Goal: Task Accomplishment & Management: Use online tool/utility

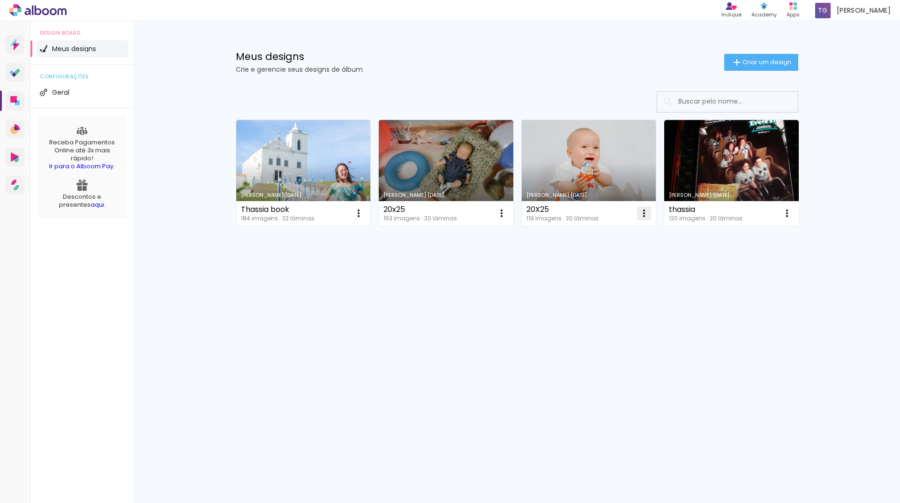
click at [364, 215] on iron-icon at bounding box center [358, 213] width 11 height 11
click at [602, 275] on paper-item "Excluir" at bounding box center [606, 275] width 92 height 19
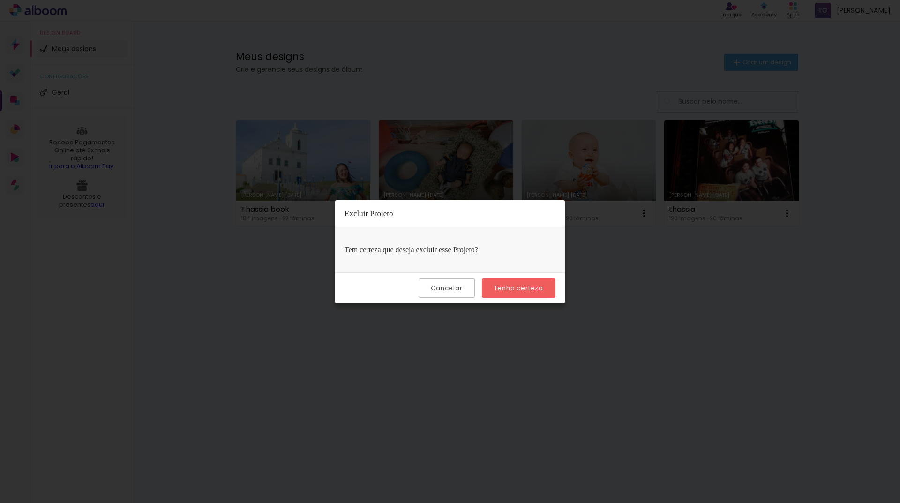
click at [0, 0] on slot "Tenho certeza" at bounding box center [0, 0] width 0 height 0
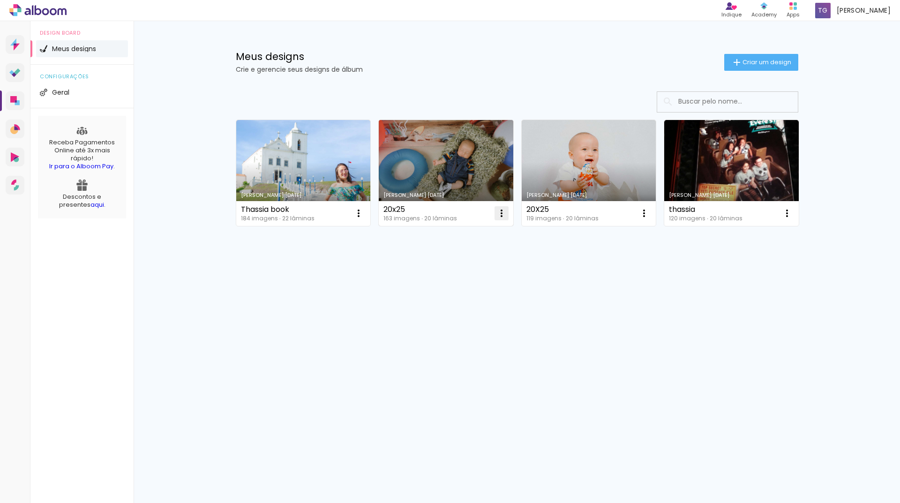
click at [364, 216] on iron-icon at bounding box center [358, 213] width 11 height 11
click at [471, 283] on paper-item "Excluir" at bounding box center [464, 275] width 92 height 19
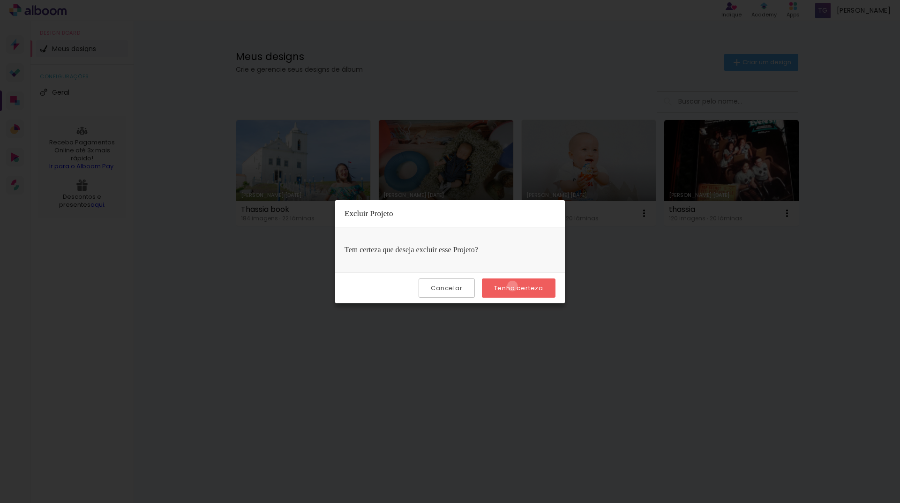
click at [0, 0] on slot "Tenho certeza" at bounding box center [0, 0] width 0 height 0
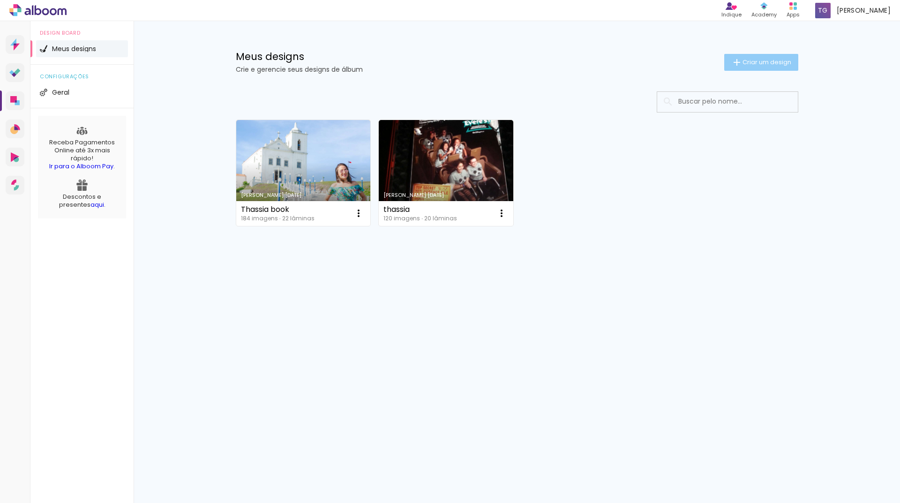
click at [747, 65] on span "Criar um design" at bounding box center [766, 62] width 49 height 6
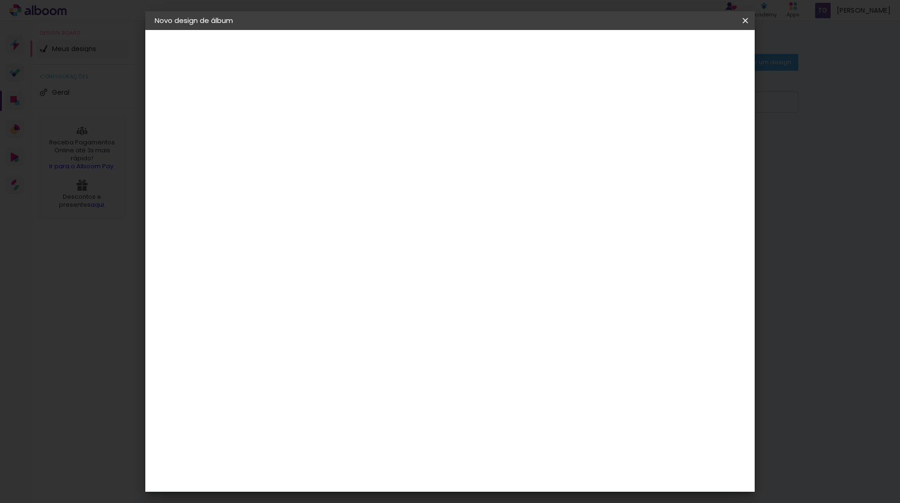
click at [308, 125] on input at bounding box center [308, 126] width 0 height 15
type input "MELINDA"
type paper-input "MELINDA"
click at [0, 0] on slot "Avançar" at bounding box center [0, 0] width 0 height 0
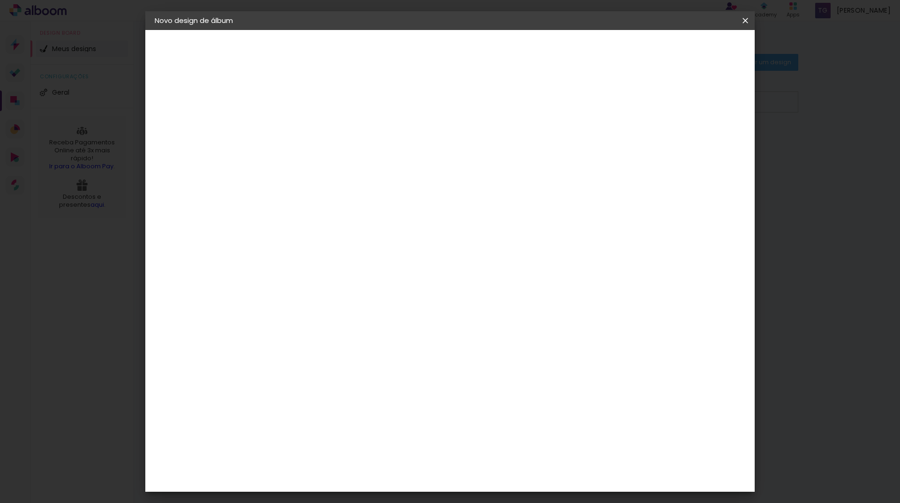
click at [483, 55] on paper-button "Avançar" at bounding box center [460, 50] width 46 height 16
click at [344, 156] on input "text" at bounding box center [326, 163] width 37 height 15
click at [495, 155] on paper-item "Padrão" at bounding box center [510, 155] width 187 height 19
type input "Padrão"
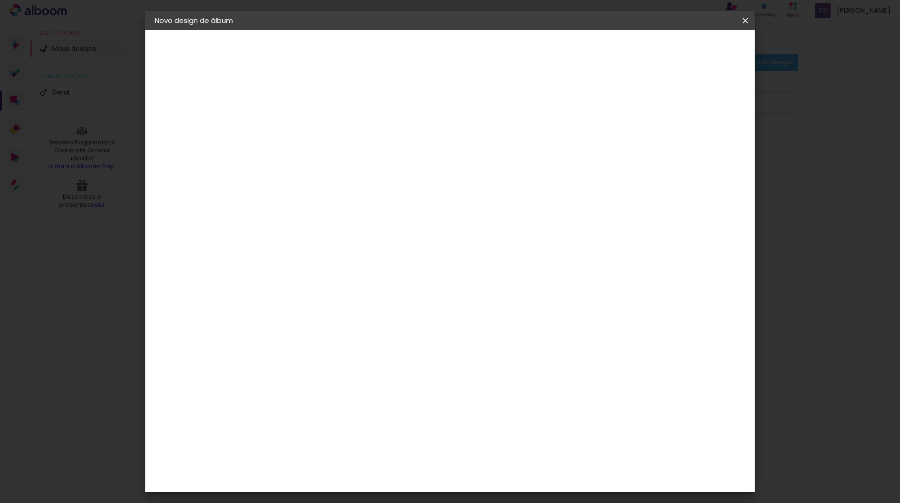
scroll to position [234, 0]
click at [0, 0] on slot "Avançar" at bounding box center [0, 0] width 0 height 0
click at [686, 50] on span "Iniciar design" at bounding box center [665, 49] width 43 height 7
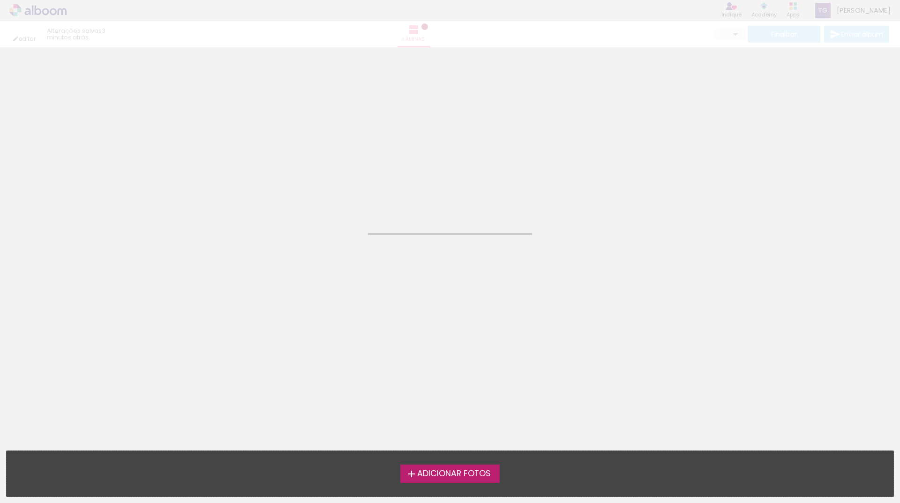
click at [464, 473] on span "Adicionar Fotos" at bounding box center [454, 473] width 74 height 8
click at [0, 0] on input "file" at bounding box center [0, 0] width 0 height 0
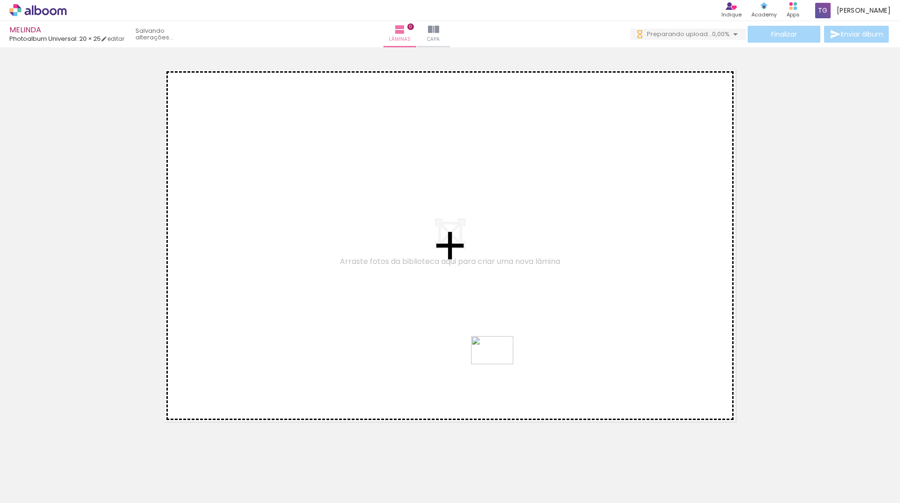
drag, startPoint x: 376, startPoint y: 479, endPoint x: 499, endPoint y: 364, distance: 168.4
click at [499, 364] on quentale-workspace at bounding box center [450, 251] width 900 height 503
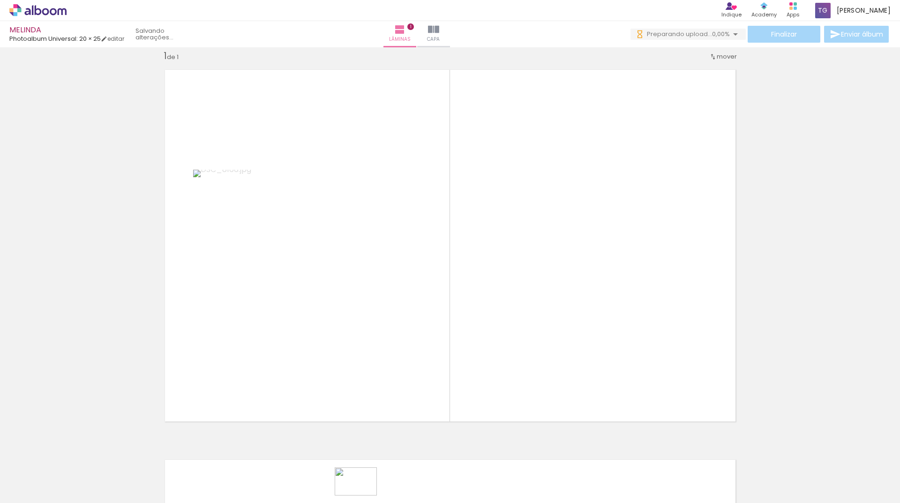
drag, startPoint x: 422, startPoint y: 495, endPoint x: 365, endPoint y: 493, distance: 56.7
click at [0, 0] on slot at bounding box center [0, 0] width 0 height 0
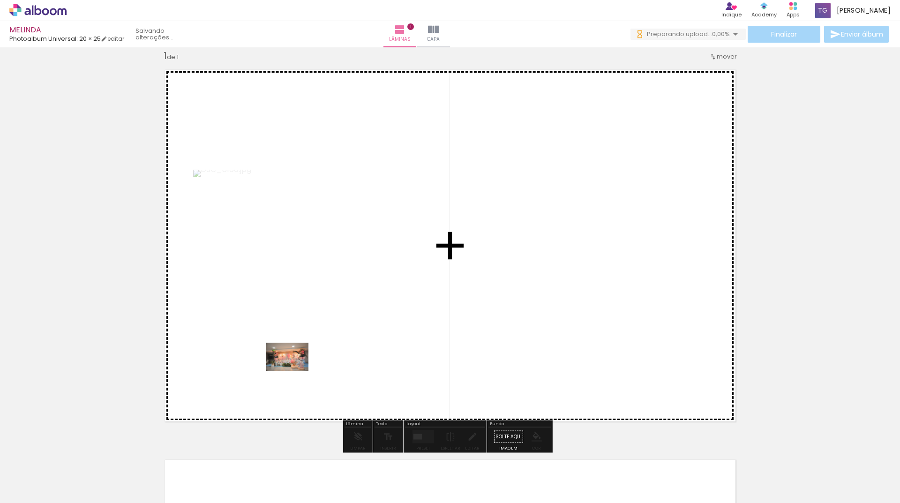
drag, startPoint x: 238, startPoint y: 473, endPoint x: 294, endPoint y: 371, distance: 117.0
click at [294, 371] on quentale-workspace at bounding box center [450, 251] width 900 height 503
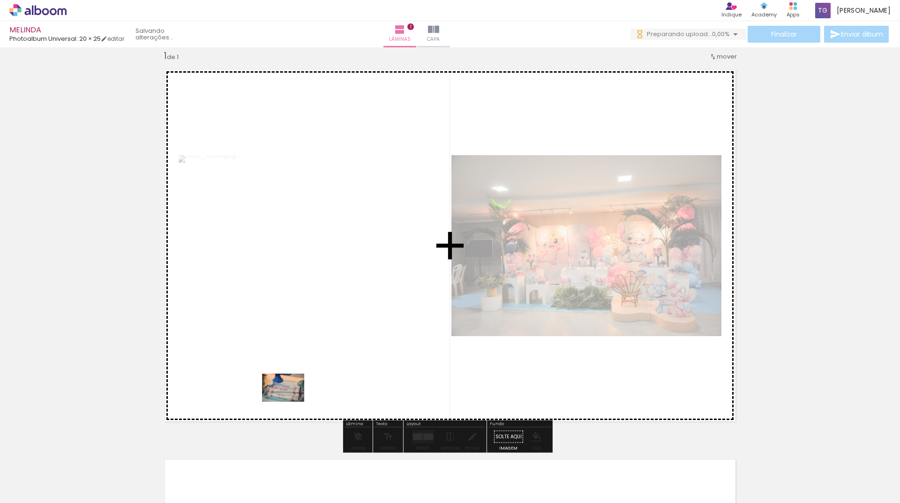
drag, startPoint x: 282, startPoint y: 468, endPoint x: 290, endPoint y: 402, distance: 66.5
click at [290, 402] on quentale-workspace at bounding box center [450, 251] width 900 height 503
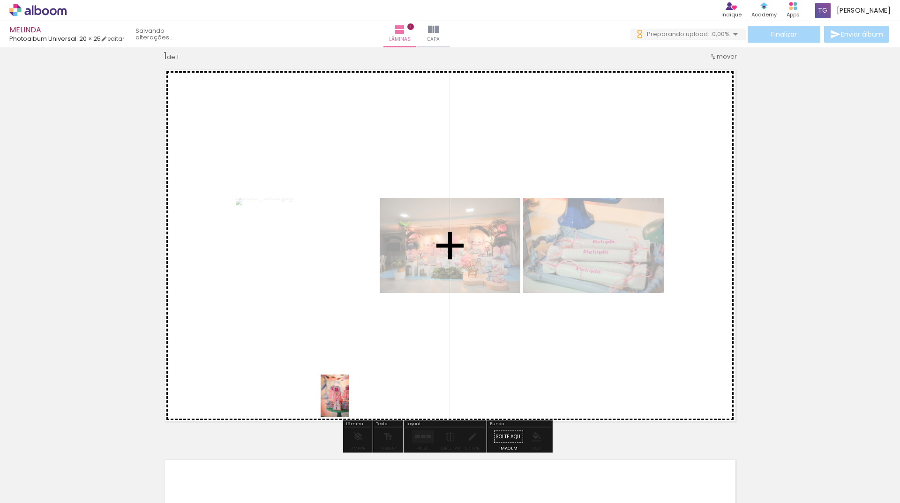
drag, startPoint x: 375, startPoint y: 472, endPoint x: 348, endPoint y: 400, distance: 76.9
click at [348, 400] on quentale-workspace at bounding box center [450, 251] width 900 height 503
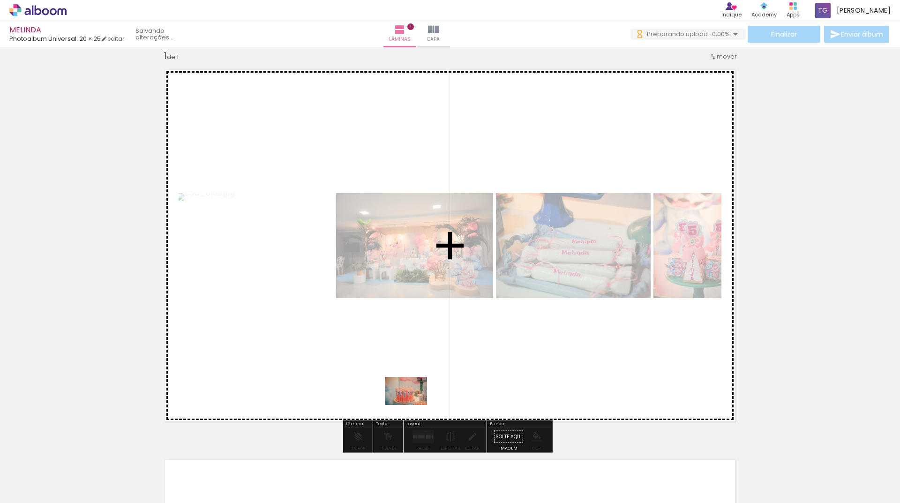
drag, startPoint x: 438, startPoint y: 481, endPoint x: 413, endPoint y: 405, distance: 80.0
click at [413, 405] on quentale-workspace at bounding box center [450, 251] width 900 height 503
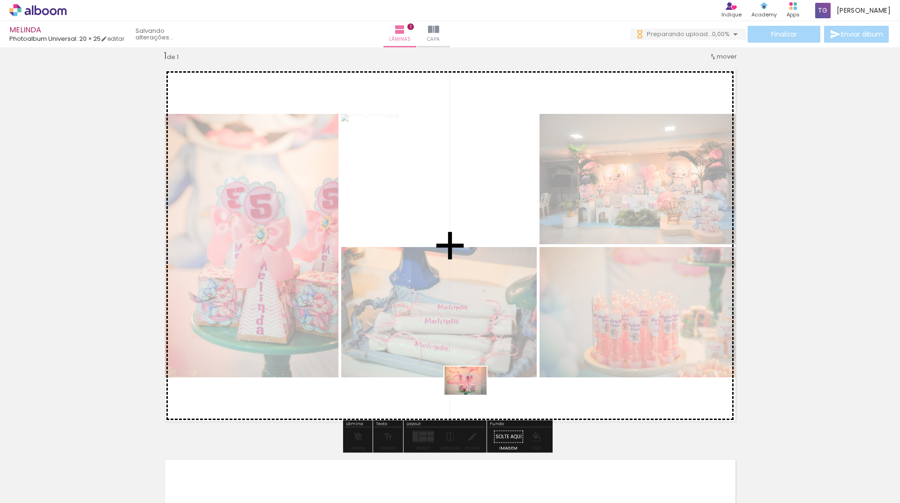
drag, startPoint x: 479, startPoint y: 473, endPoint x: 472, endPoint y: 394, distance: 79.0
click at [472, 394] on quentale-workspace at bounding box center [450, 251] width 900 height 503
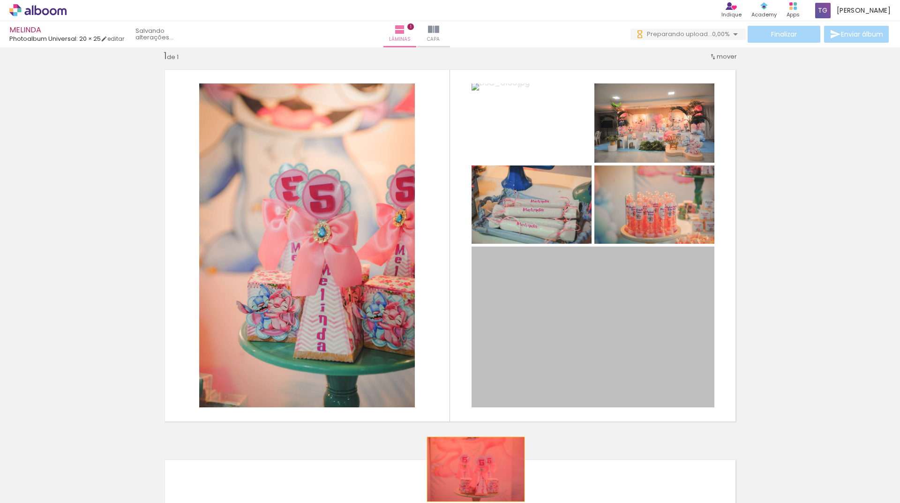
drag, startPoint x: 607, startPoint y: 371, endPoint x: 472, endPoint y: 469, distance: 167.1
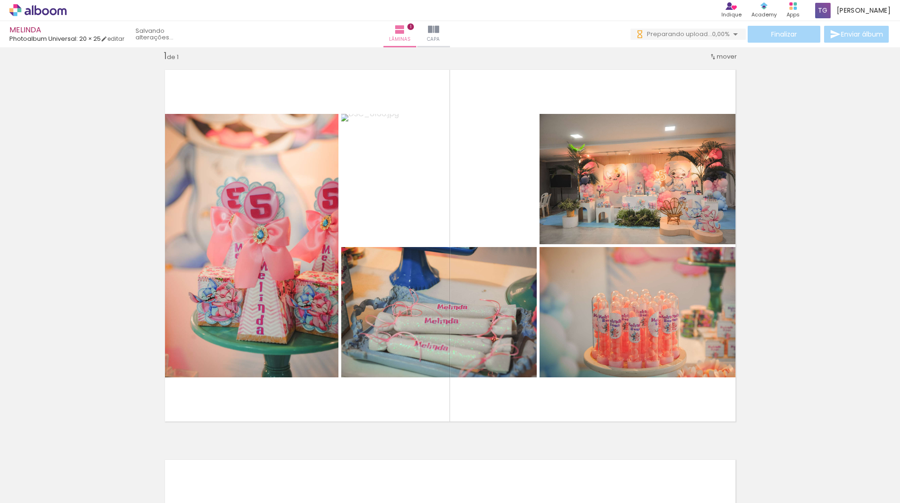
scroll to position [0, 755]
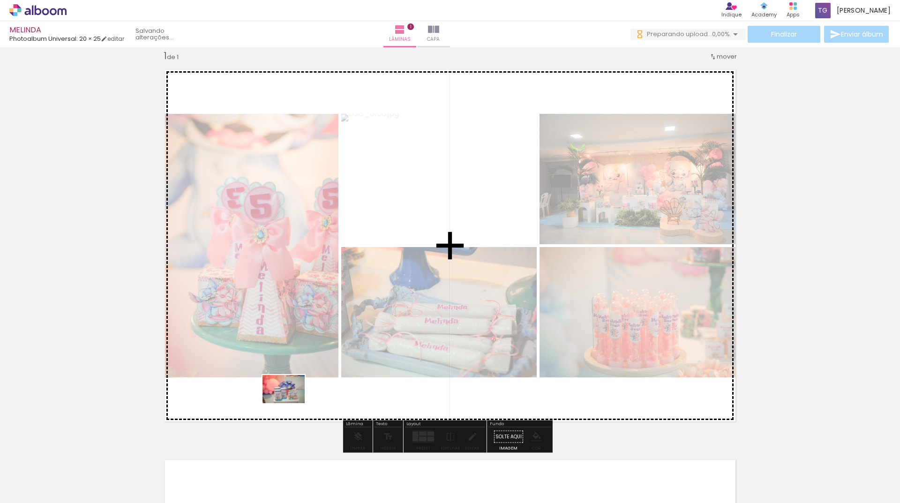
drag, startPoint x: 226, startPoint y: 476, endPoint x: 290, endPoint y: 403, distance: 96.9
click at [290, 403] on quentale-workspace at bounding box center [450, 251] width 900 height 503
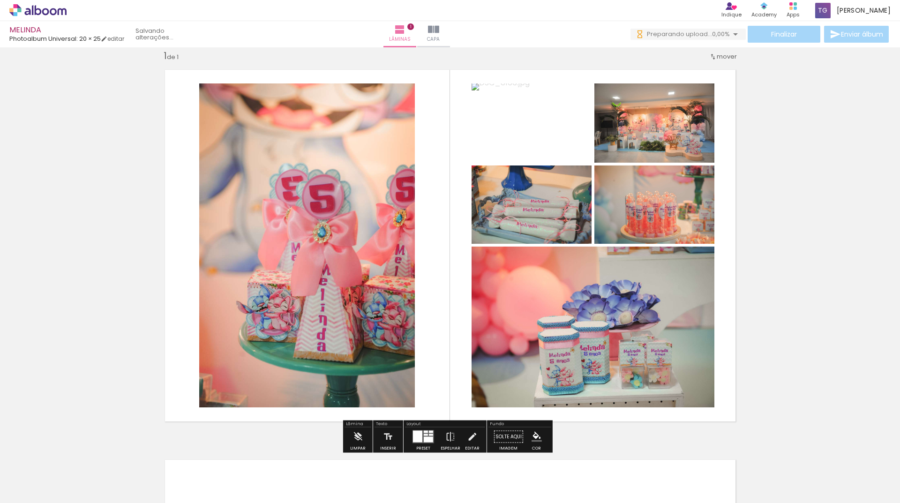
scroll to position [0, 502]
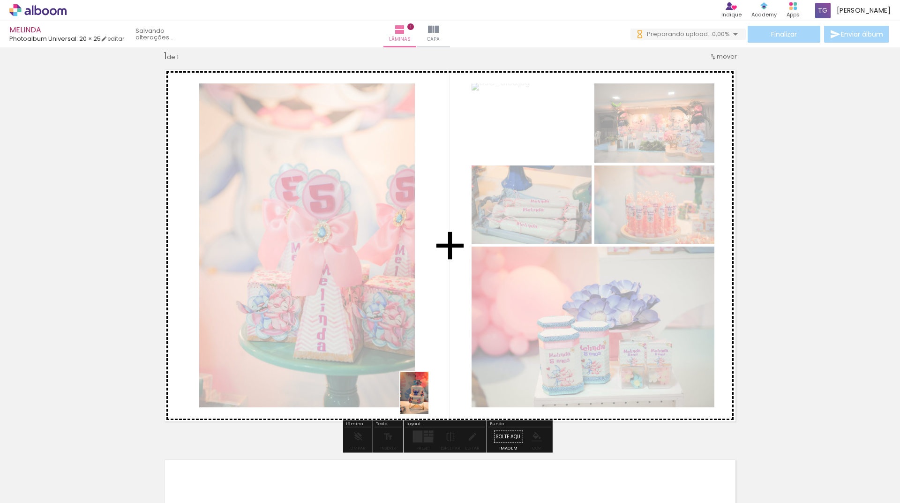
drag, startPoint x: 185, startPoint y: 482, endPoint x: 428, endPoint y: 400, distance: 257.2
click at [428, 400] on quentale-workspace at bounding box center [450, 251] width 900 height 503
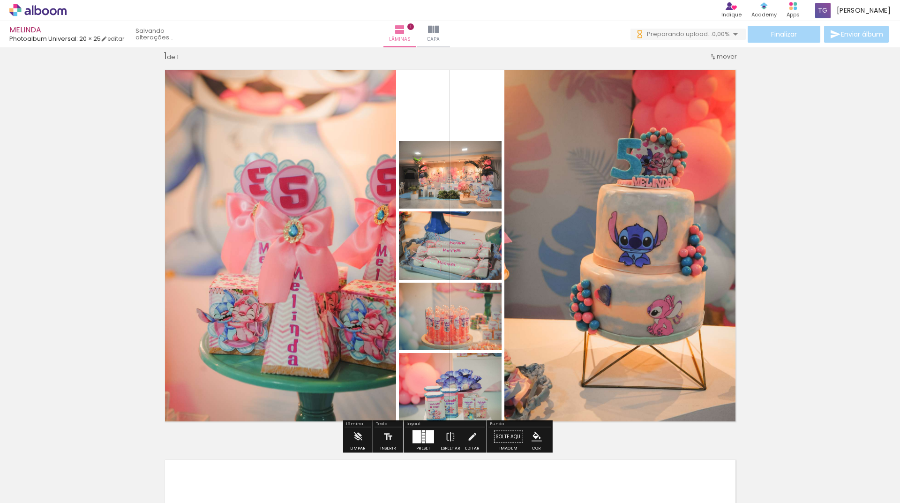
click at [422, 437] on div at bounding box center [423, 437] width 3 height 2
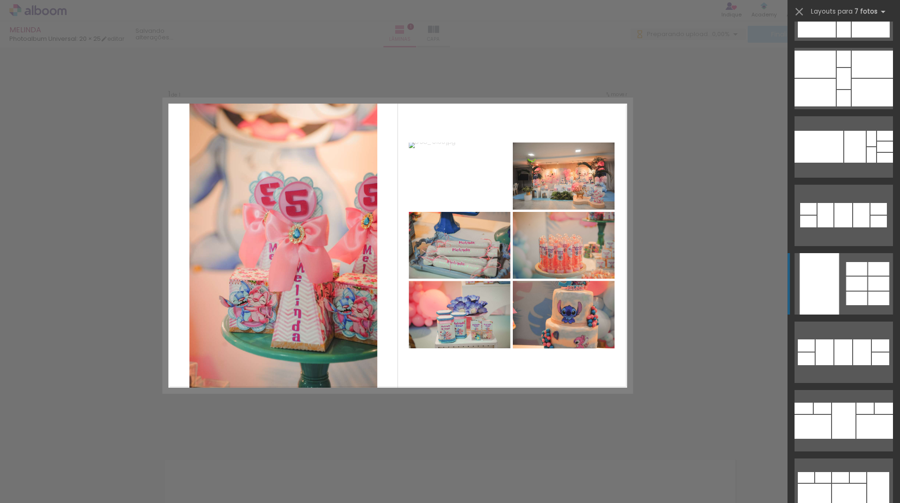
scroll to position [1499, 0]
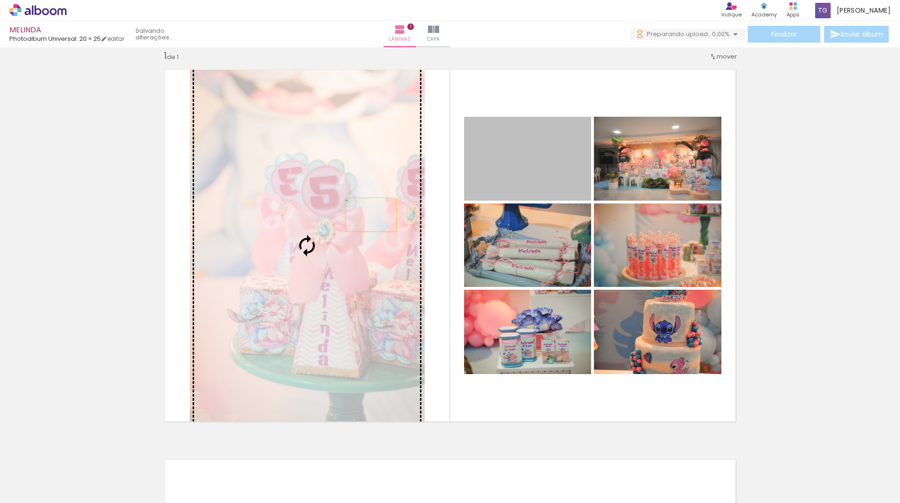
drag, startPoint x: 529, startPoint y: 183, endPoint x: 367, endPoint y: 215, distance: 165.7
click at [0, 0] on slot at bounding box center [0, 0] width 0 height 0
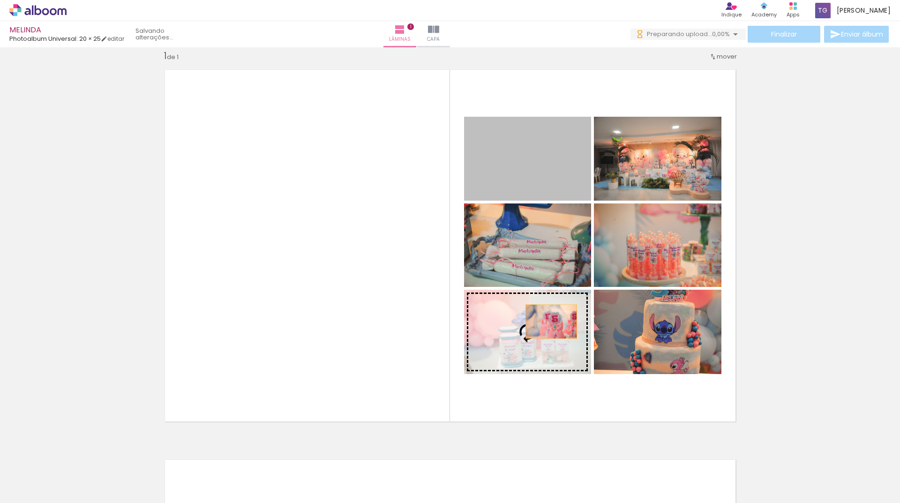
drag, startPoint x: 561, startPoint y: 182, endPoint x: 547, endPoint y: 321, distance: 139.8
click at [0, 0] on slot at bounding box center [0, 0] width 0 height 0
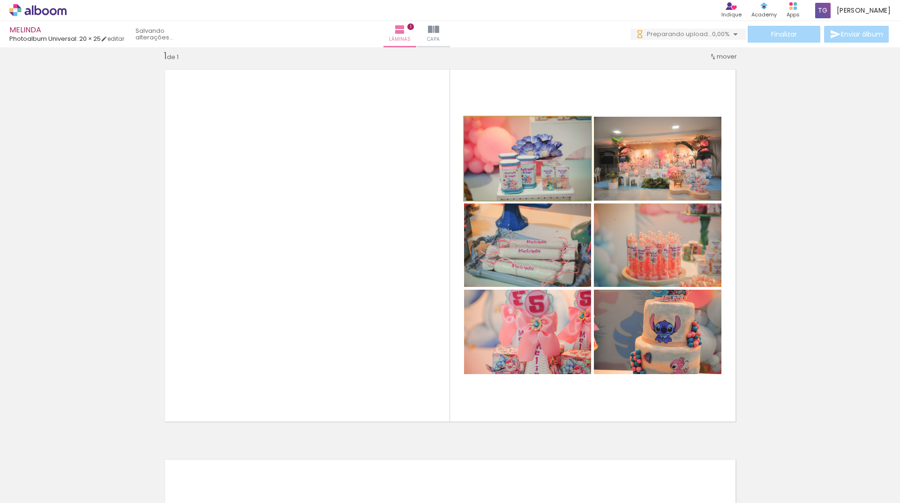
click at [542, 187] on quentale-photo at bounding box center [527, 159] width 127 height 84
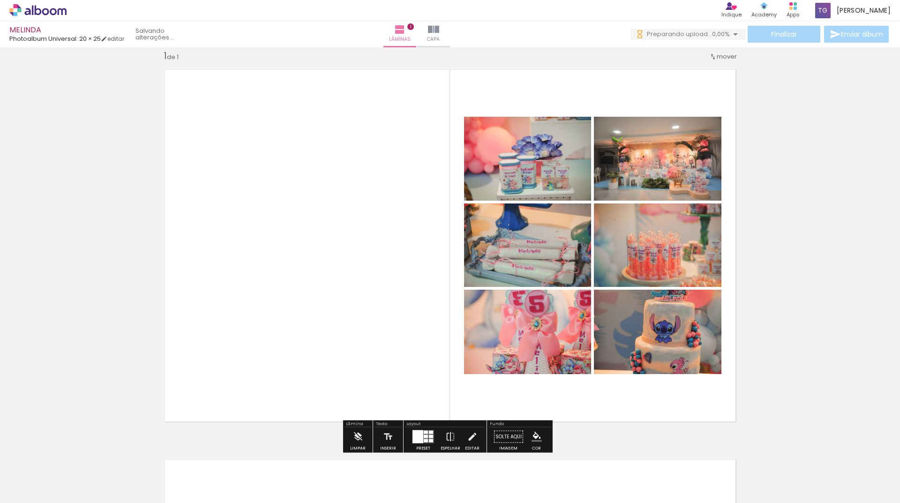
click at [647, 108] on quentale-layouter at bounding box center [449, 245] width 585 height 366
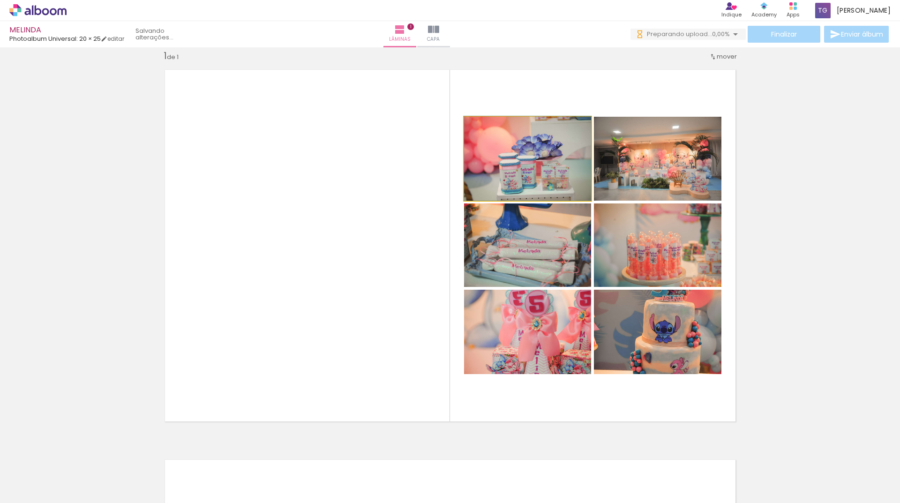
click at [558, 150] on quentale-photo at bounding box center [527, 159] width 127 height 84
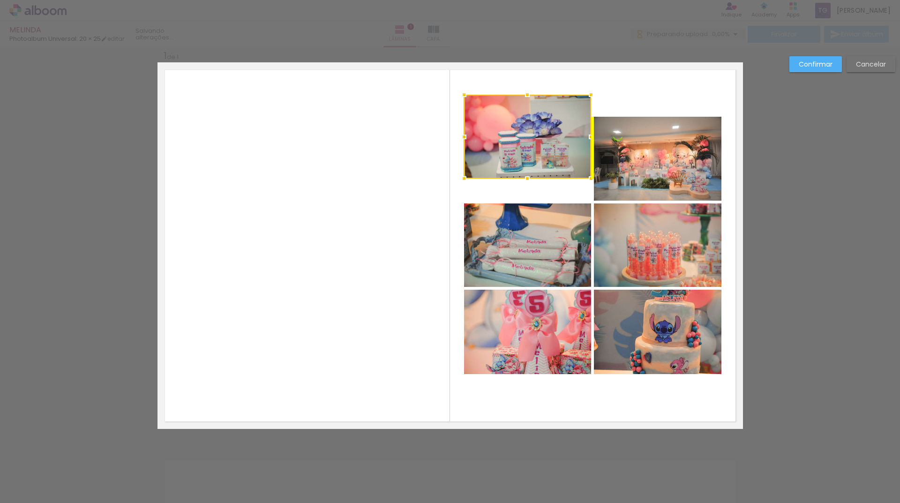
drag, startPoint x: 557, startPoint y: 161, endPoint x: 604, endPoint y: 145, distance: 49.8
click at [559, 138] on div at bounding box center [527, 137] width 127 height 84
click at [650, 151] on quentale-photo at bounding box center [657, 159] width 127 height 84
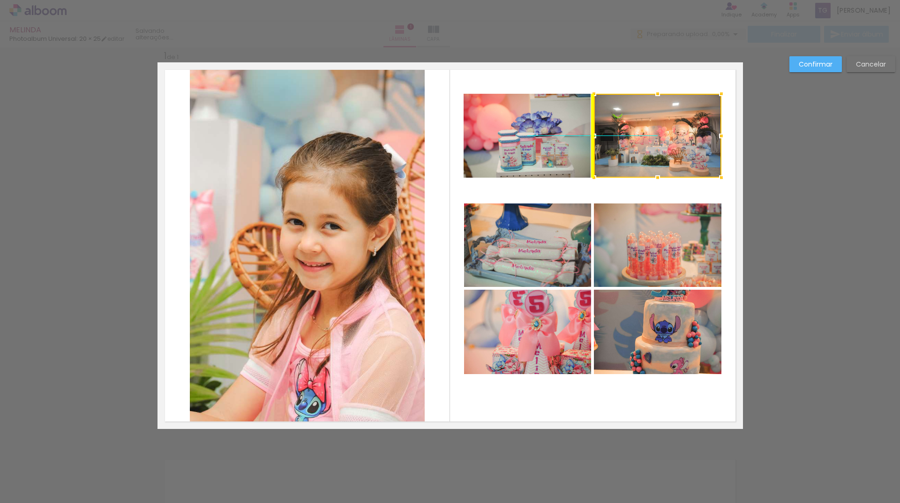
drag, startPoint x: 650, startPoint y: 151, endPoint x: 653, endPoint y: 127, distance: 24.0
click at [653, 127] on div at bounding box center [657, 136] width 127 height 84
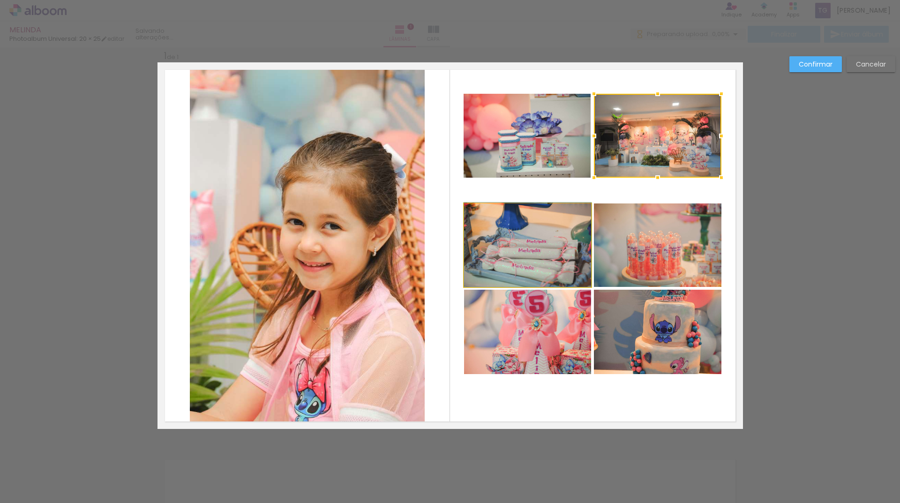
drag, startPoint x: 559, startPoint y: 235, endPoint x: 560, endPoint y: 220, distance: 15.5
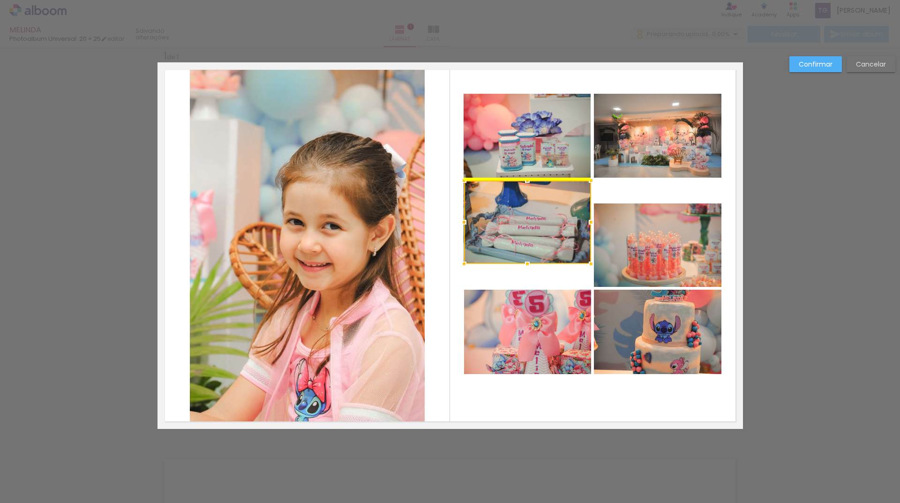
drag, startPoint x: 555, startPoint y: 245, endPoint x: 554, endPoint y: 223, distance: 21.1
click at [554, 223] on div at bounding box center [527, 221] width 127 height 83
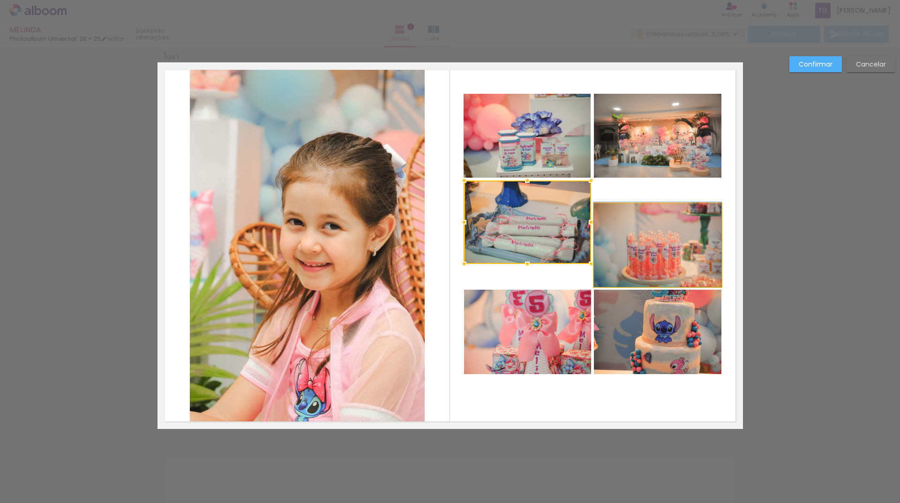
drag, startPoint x: 686, startPoint y: 248, endPoint x: 686, endPoint y: 225, distance: 23.0
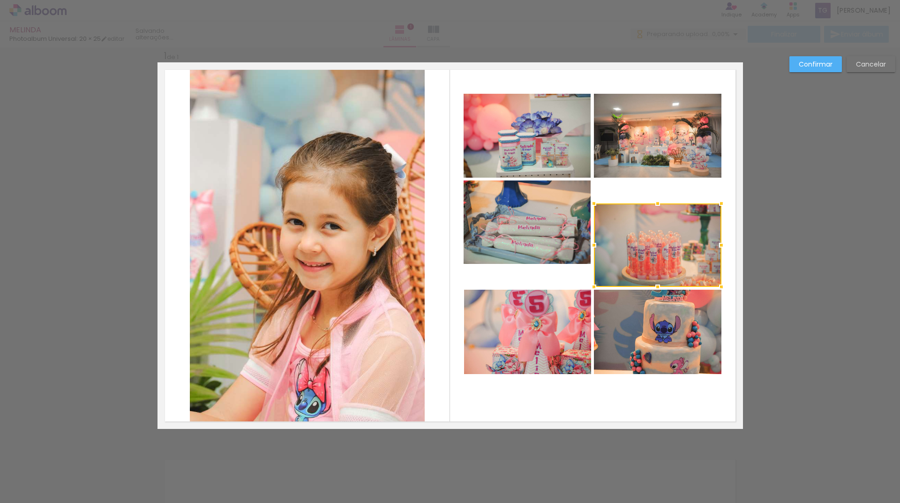
click at [671, 232] on div at bounding box center [657, 244] width 127 height 83
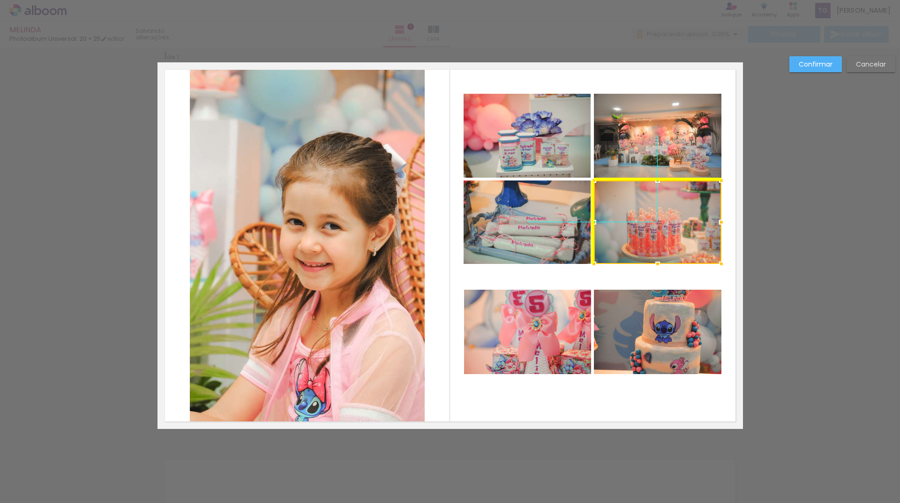
drag, startPoint x: 672, startPoint y: 241, endPoint x: 673, endPoint y: 220, distance: 21.6
click at [673, 220] on div at bounding box center [657, 221] width 127 height 83
click at [642, 308] on quentale-photo at bounding box center [657, 332] width 127 height 84
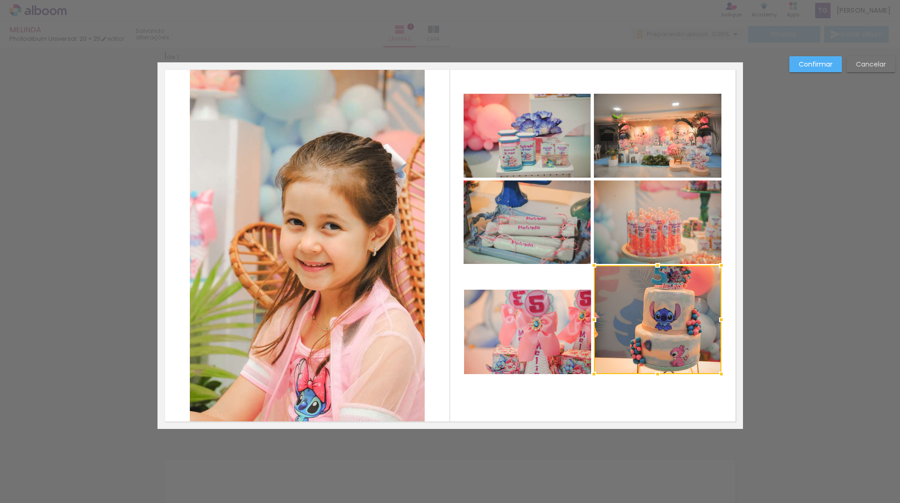
drag, startPoint x: 653, startPoint y: 288, endPoint x: 653, endPoint y: 262, distance: 25.8
click at [653, 262] on div at bounding box center [657, 265] width 19 height 19
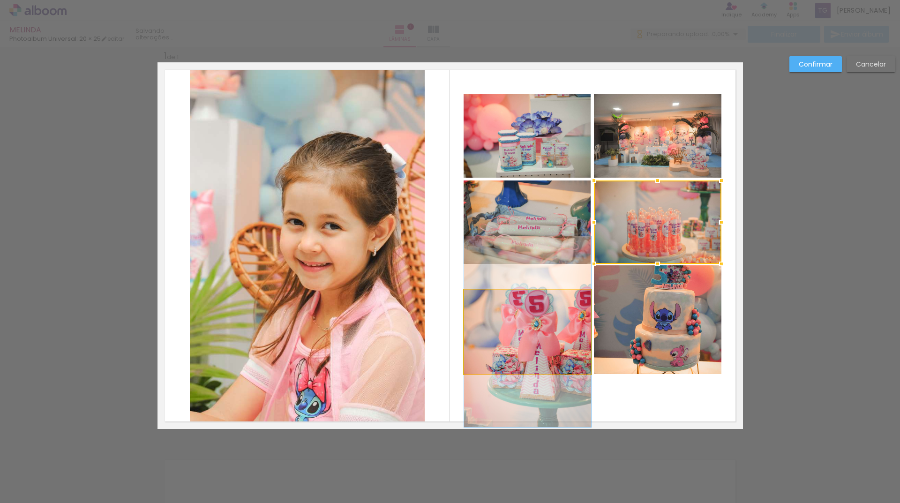
click at [530, 306] on quentale-photo at bounding box center [527, 332] width 127 height 84
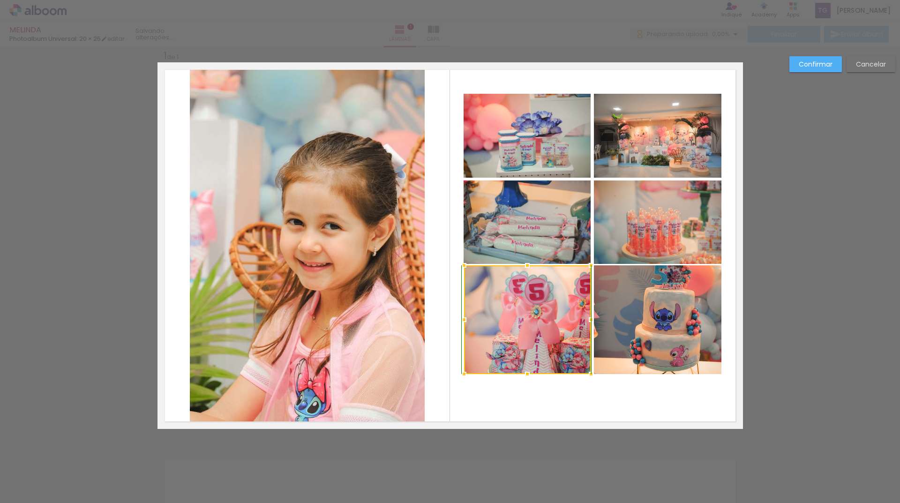
drag, startPoint x: 525, startPoint y: 290, endPoint x: 528, endPoint y: 268, distance: 21.3
click at [528, 268] on div at bounding box center [527, 265] width 19 height 19
click at [628, 288] on quentale-photo at bounding box center [657, 319] width 127 height 109
click at [565, 318] on quentale-photo at bounding box center [527, 319] width 127 height 109
click at [545, 320] on div at bounding box center [527, 321] width 127 height 109
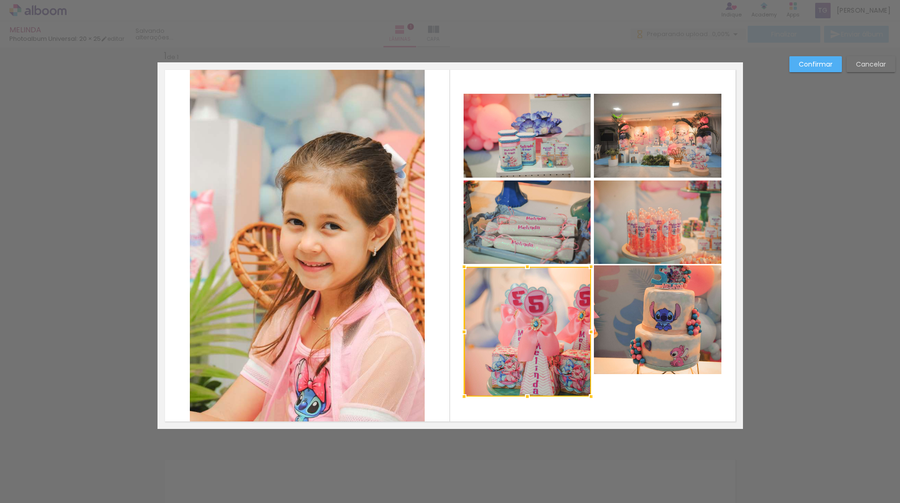
drag, startPoint x: 528, startPoint y: 377, endPoint x: 527, endPoint y: 397, distance: 20.6
click at [527, 397] on div at bounding box center [527, 396] width 19 height 19
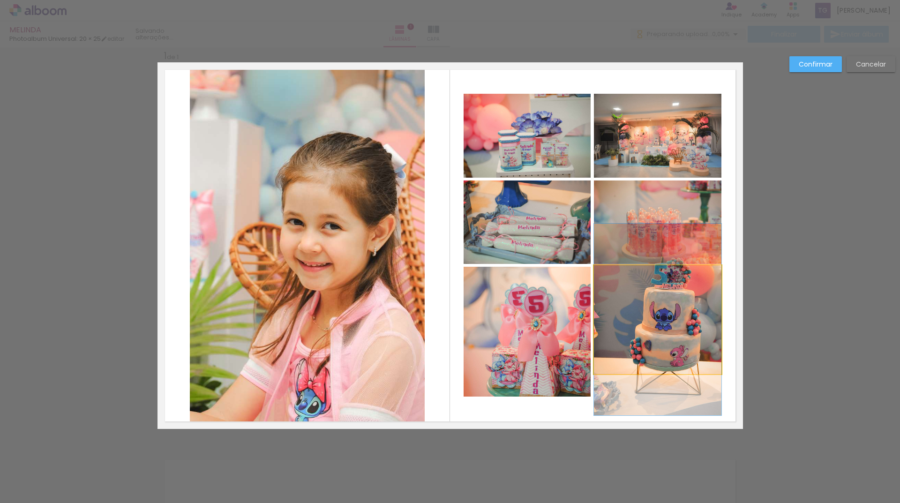
click at [654, 369] on quentale-photo at bounding box center [657, 319] width 127 height 109
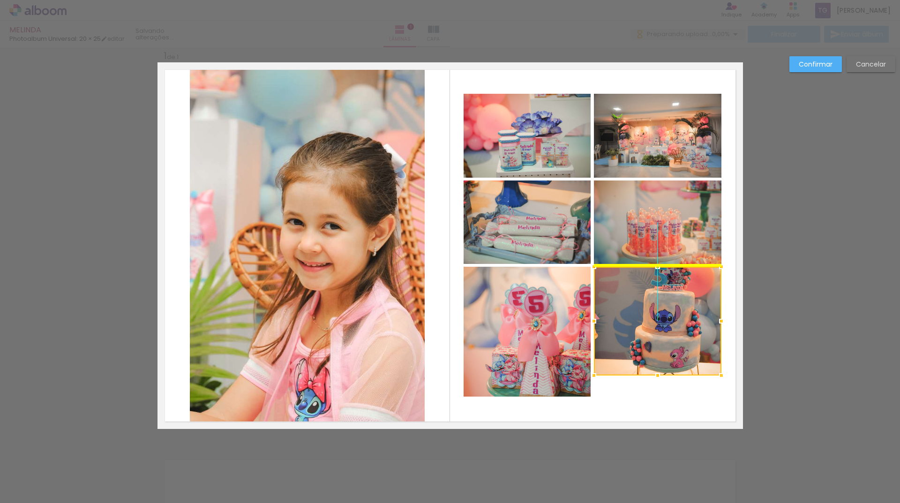
drag, startPoint x: 649, startPoint y: 339, endPoint x: 646, endPoint y: 345, distance: 6.3
click at [646, 345] on div at bounding box center [657, 321] width 127 height 109
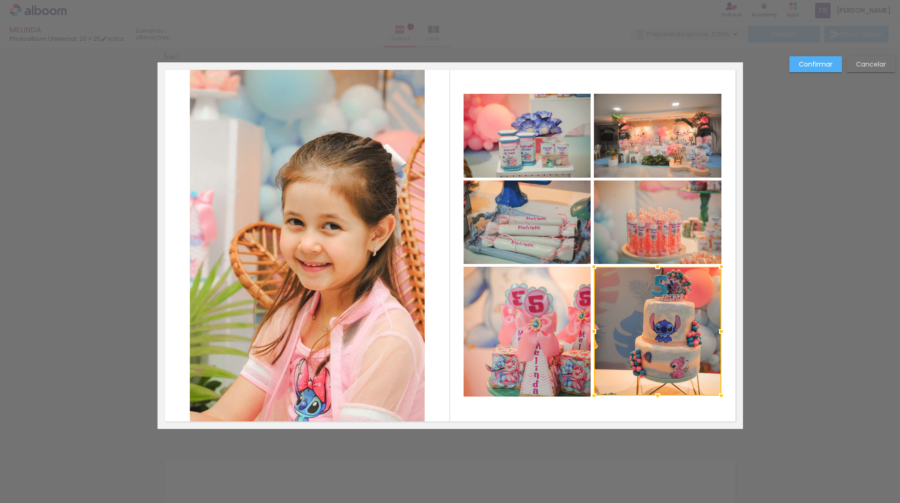
drag, startPoint x: 654, startPoint y: 374, endPoint x: 654, endPoint y: 390, distance: 15.9
click at [654, 390] on div at bounding box center [657, 395] width 19 height 19
click at [609, 405] on quentale-layouter at bounding box center [449, 245] width 585 height 366
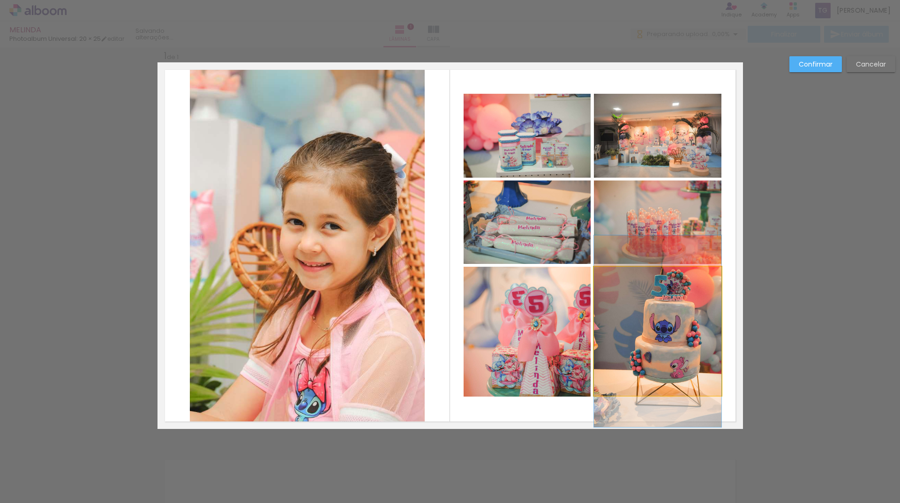
drag, startPoint x: 648, startPoint y: 385, endPoint x: 654, endPoint y: 390, distance: 8.0
click at [648, 384] on quentale-photo at bounding box center [657, 331] width 127 height 129
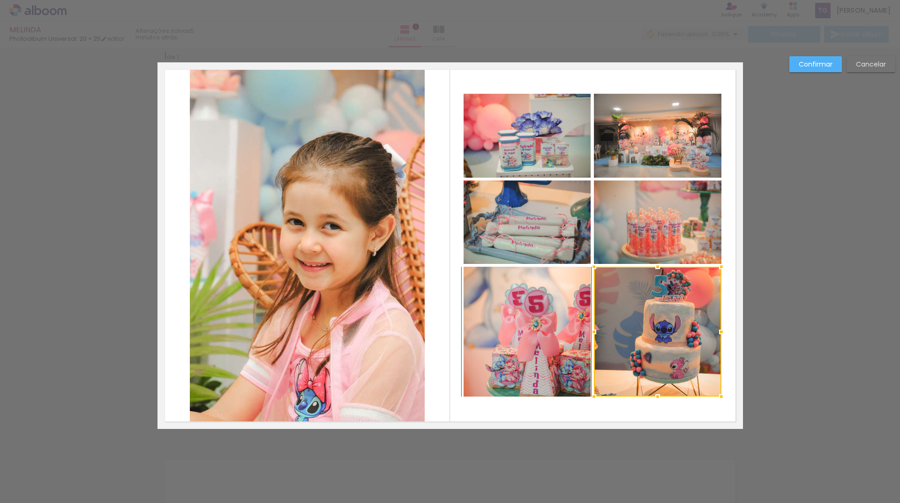
click at [654, 397] on div at bounding box center [657, 396] width 19 height 19
click at [639, 412] on quentale-layouter at bounding box center [449, 245] width 585 height 366
click at [0, 0] on slot "Confirmar" at bounding box center [0, 0] width 0 height 0
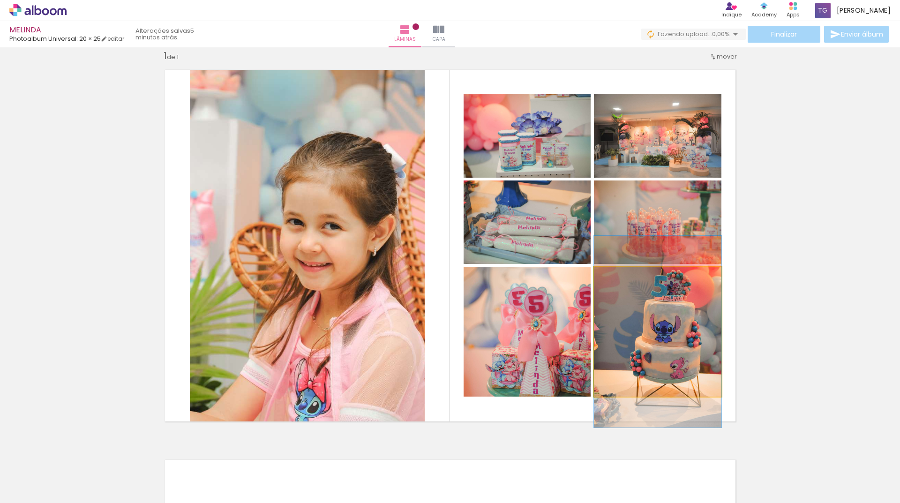
click at [662, 357] on quentale-photo at bounding box center [657, 332] width 127 height 130
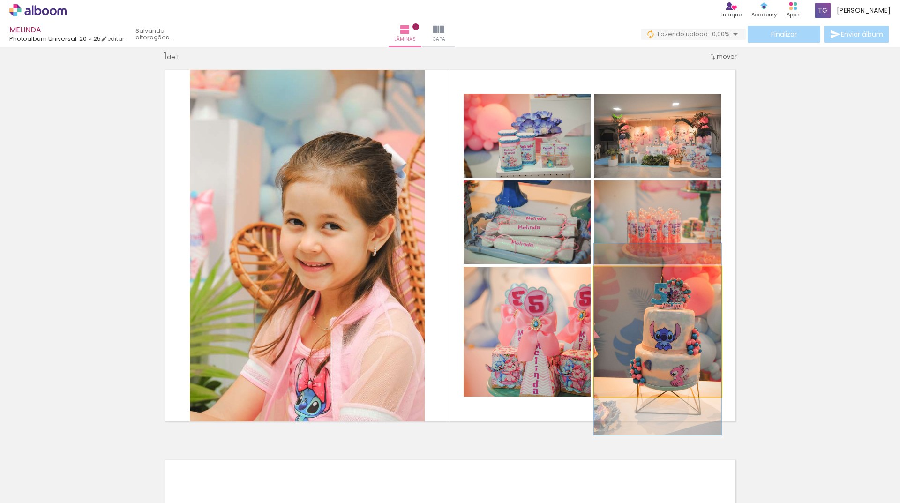
drag, startPoint x: 672, startPoint y: 338, endPoint x: 674, endPoint y: 345, distance: 7.6
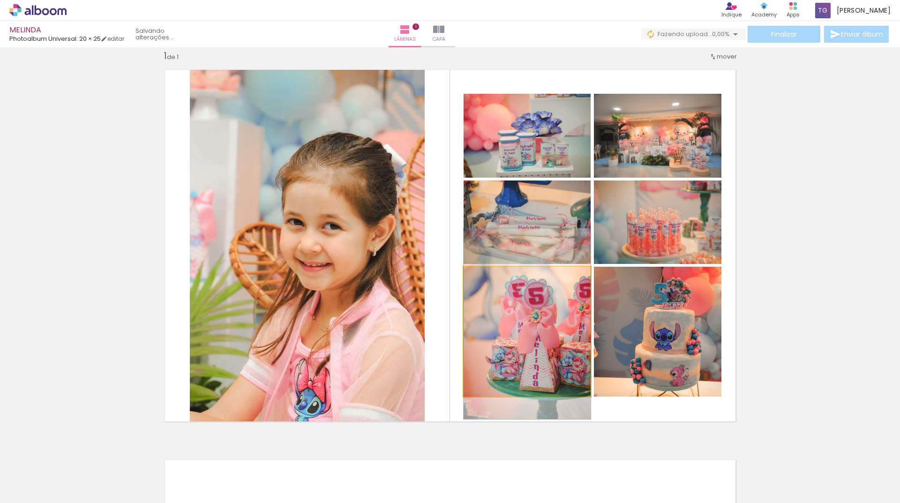
drag, startPoint x: 540, startPoint y: 349, endPoint x: 541, endPoint y: 341, distance: 8.1
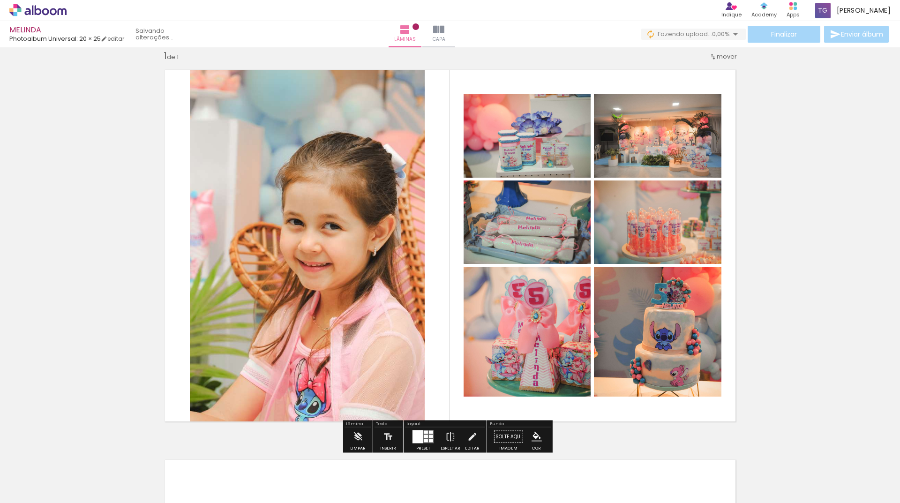
click at [837, 202] on div "Inserir lâmina 1 de 1" at bounding box center [450, 428] width 900 height 780
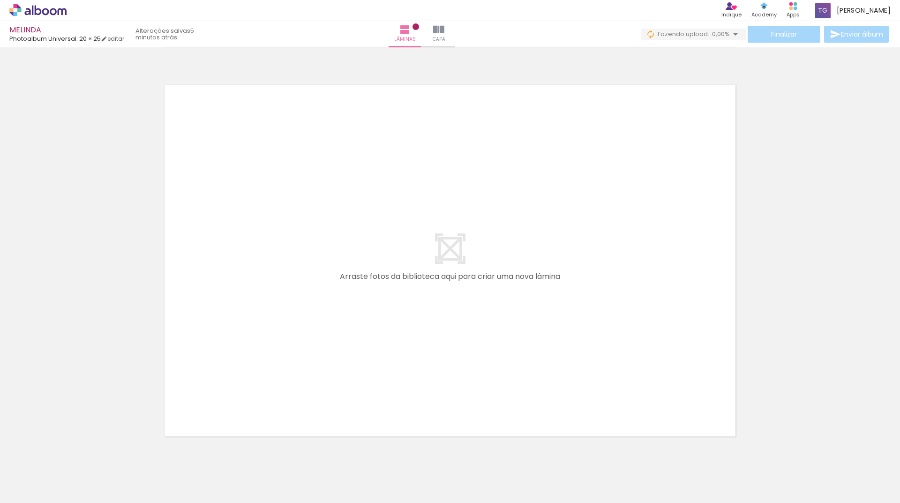
scroll to position [0, 562]
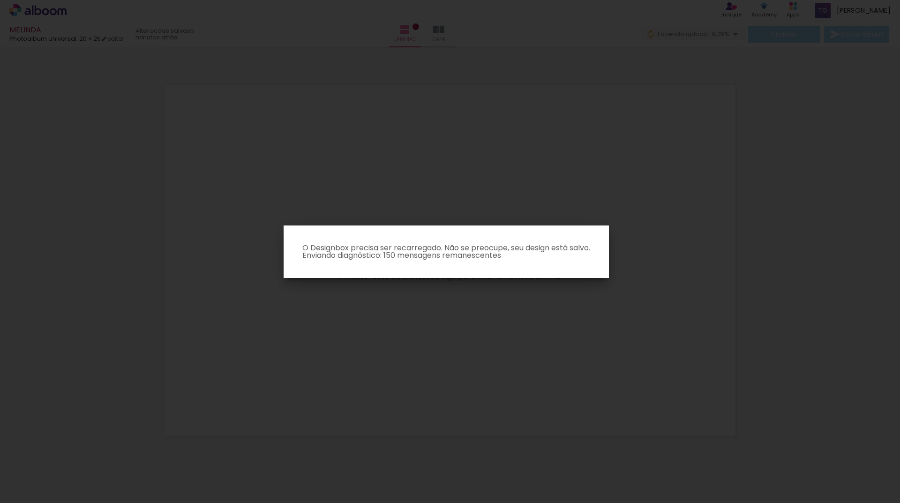
click at [403, 207] on iron-overlay-backdrop at bounding box center [450, 251] width 900 height 503
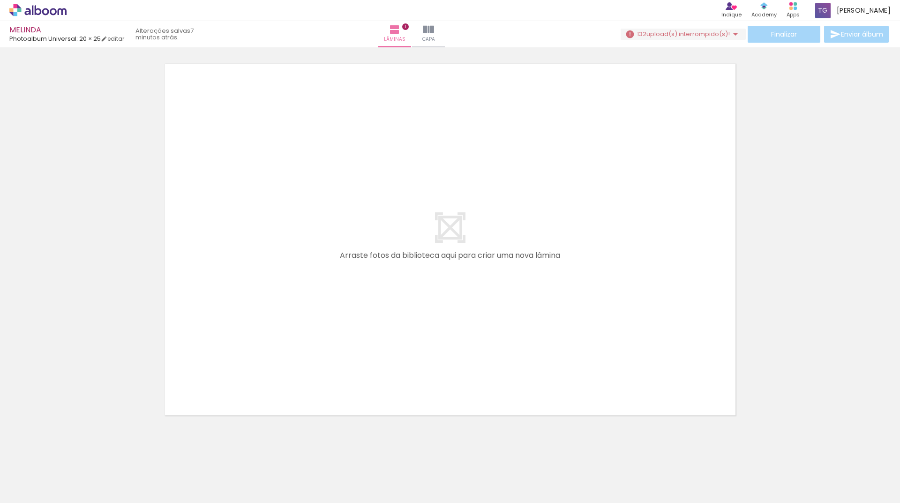
scroll to position [419, 0]
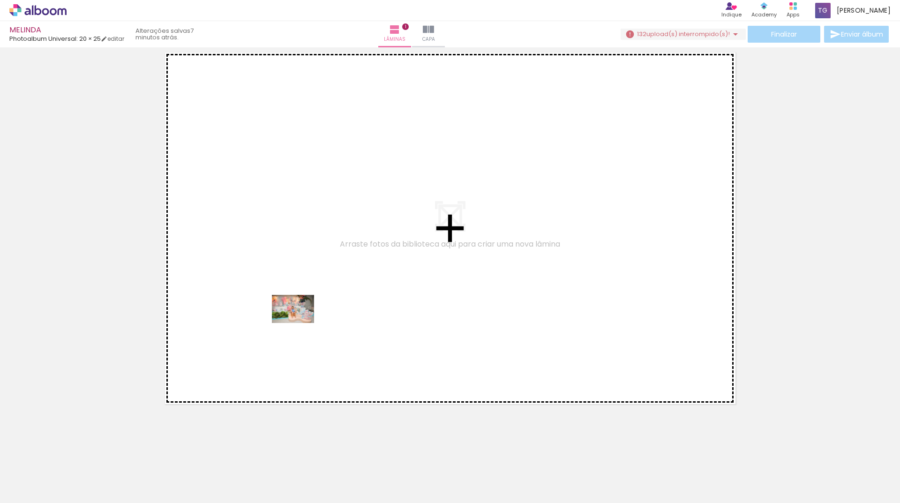
drag, startPoint x: 212, startPoint y: 462, endPoint x: 300, endPoint y: 323, distance: 165.1
click at [300, 323] on quentale-workspace at bounding box center [450, 251] width 900 height 503
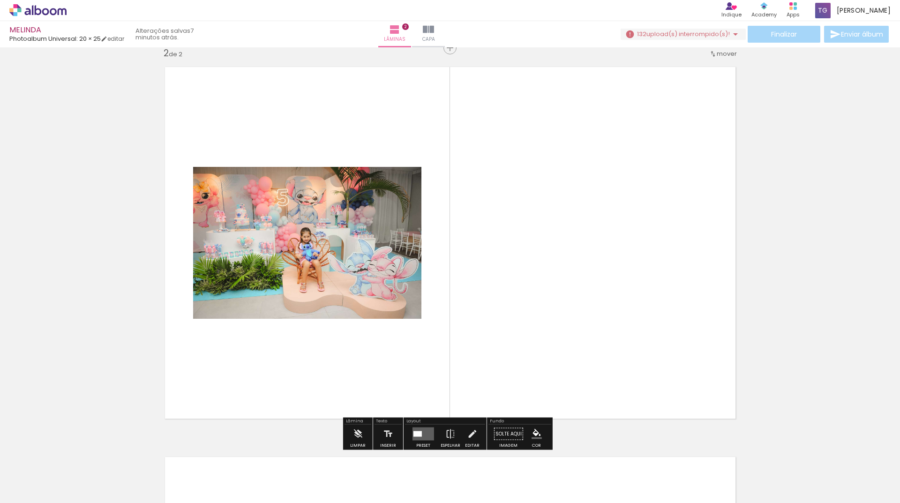
scroll to position [402, 0]
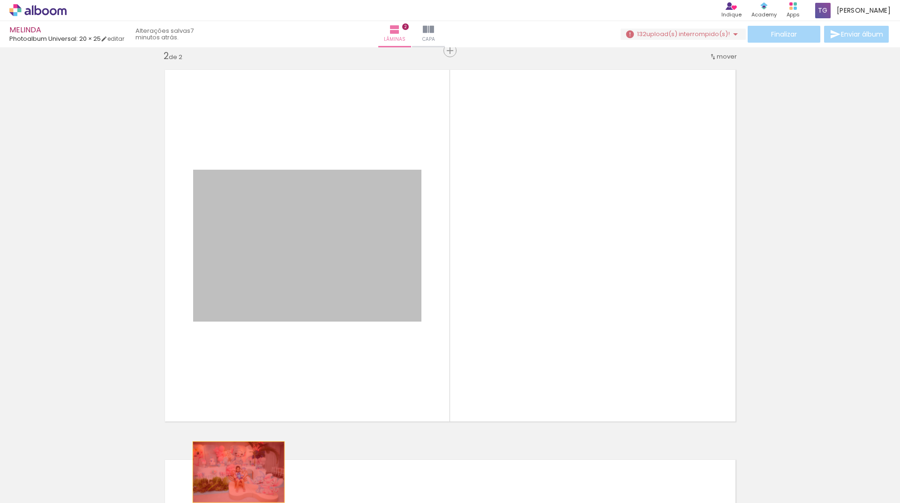
drag, startPoint x: 314, startPoint y: 292, endPoint x: 235, endPoint y: 472, distance: 196.7
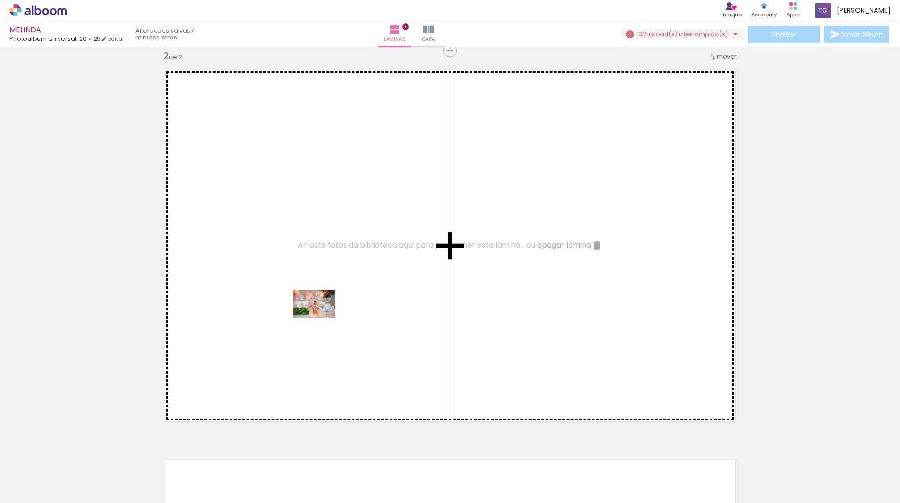
drag, startPoint x: 326, startPoint y: 363, endPoint x: 321, endPoint y: 318, distance: 45.2
click at [321, 318] on quentale-workspace at bounding box center [450, 251] width 900 height 503
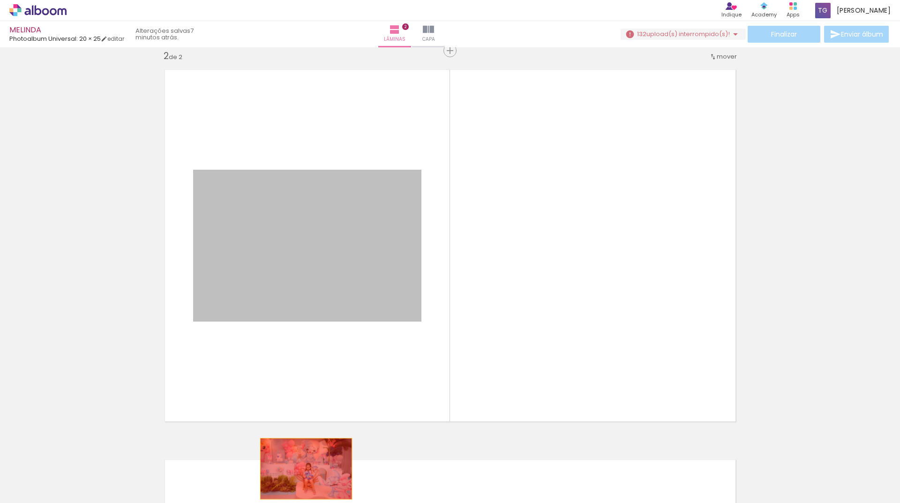
drag, startPoint x: 337, startPoint y: 292, endPoint x: 273, endPoint y: 481, distance: 199.0
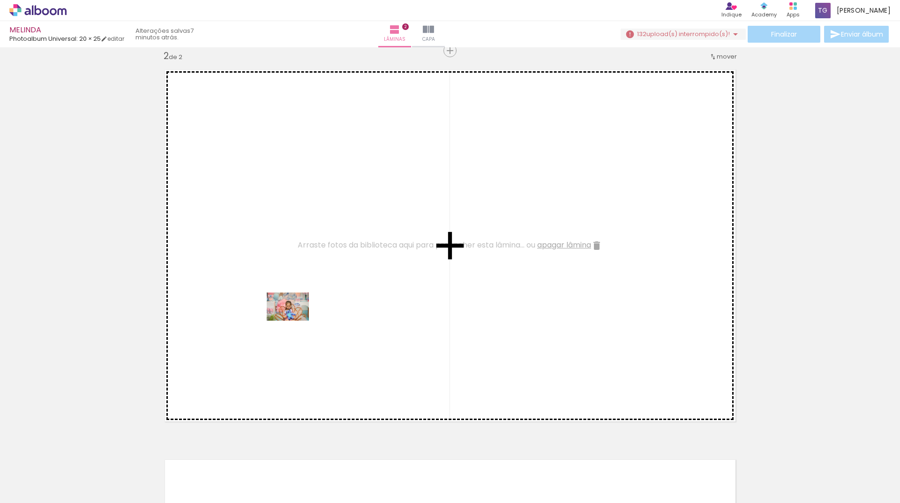
drag, startPoint x: 243, startPoint y: 483, endPoint x: 362, endPoint y: 445, distance: 124.6
click at [296, 318] on quentale-workspace at bounding box center [450, 251] width 900 height 503
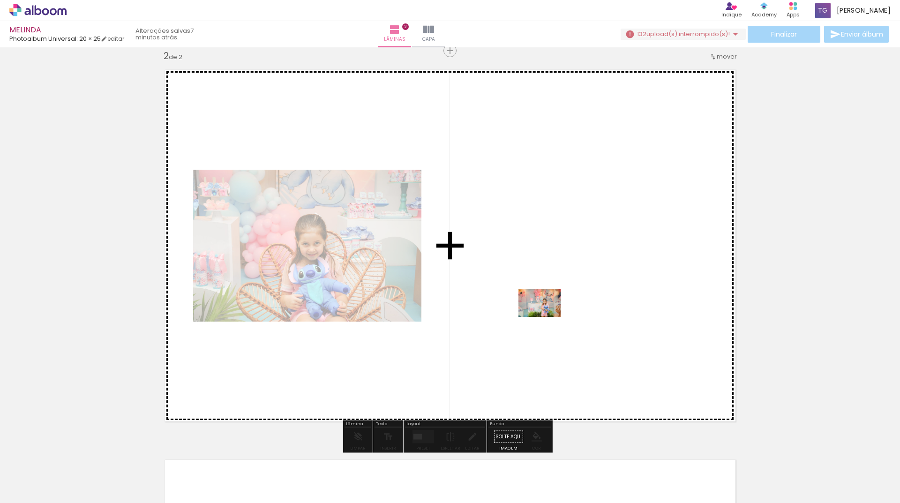
drag, startPoint x: 359, startPoint y: 470, endPoint x: 546, endPoint y: 317, distance: 242.0
click at [546, 317] on quentale-workspace at bounding box center [450, 251] width 900 height 503
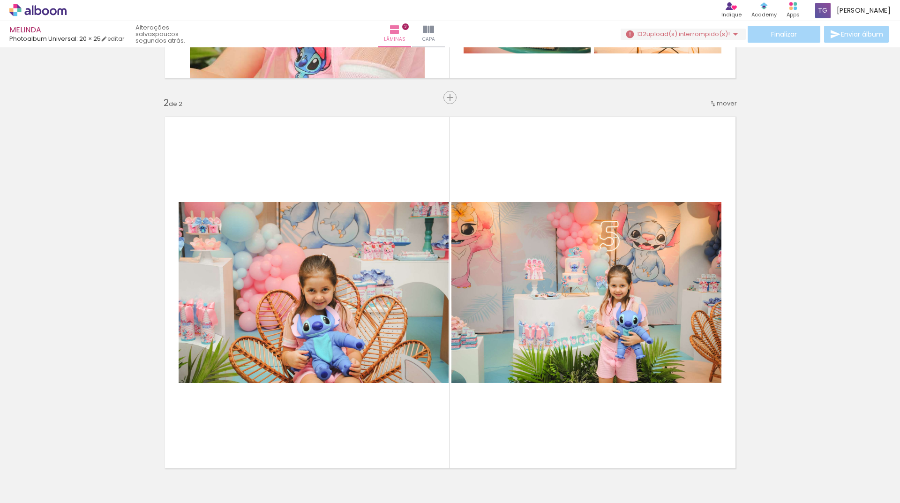
scroll to position [0, 2415]
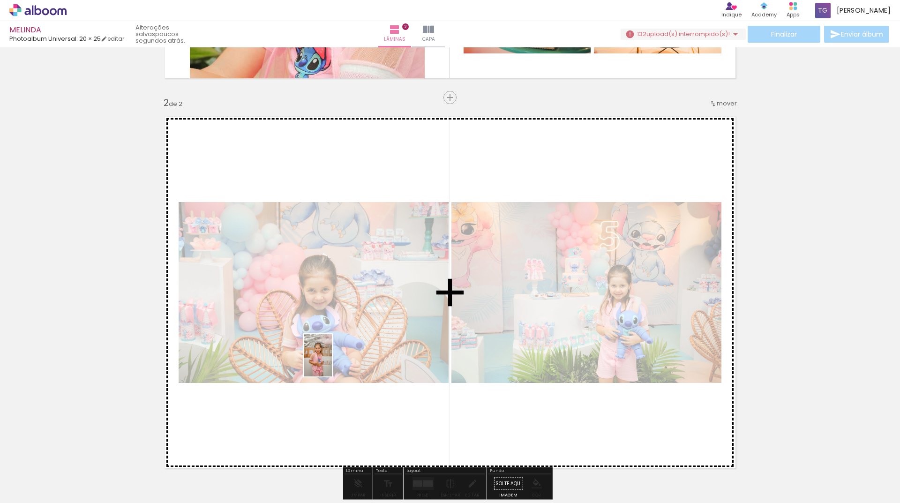
drag, startPoint x: 676, startPoint y: 473, endPoint x: 332, endPoint y: 362, distance: 361.4
click at [332, 362] on quentale-workspace at bounding box center [450, 251] width 900 height 503
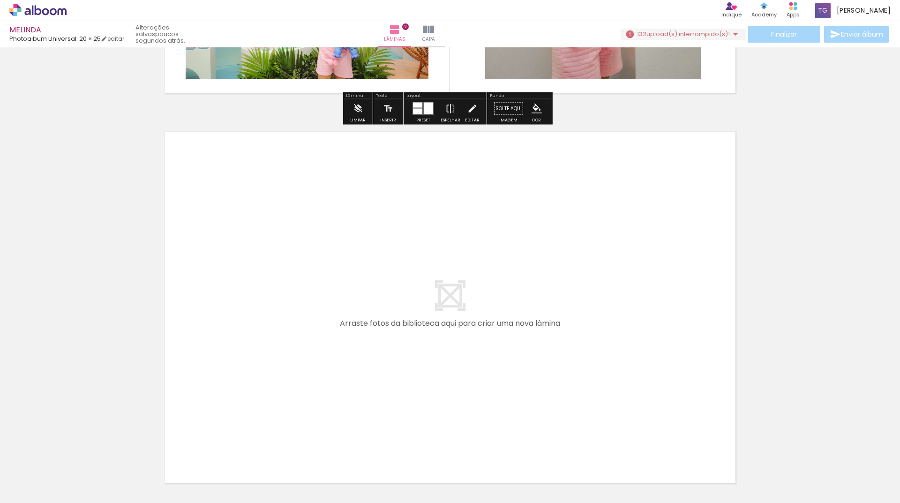
scroll to position [777, 0]
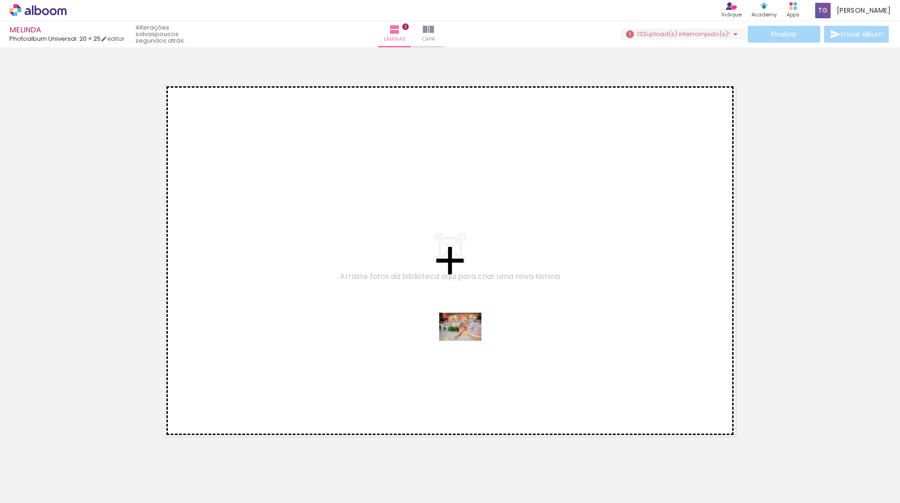
drag, startPoint x: 353, startPoint y: 469, endPoint x: 467, endPoint y: 341, distance: 171.9
click at [467, 341] on quentale-workspace at bounding box center [450, 251] width 900 height 503
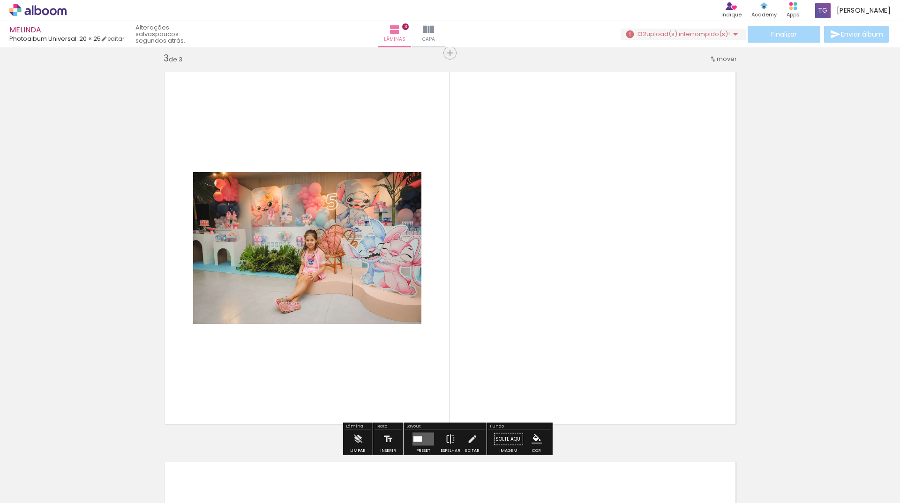
scroll to position [792, 0]
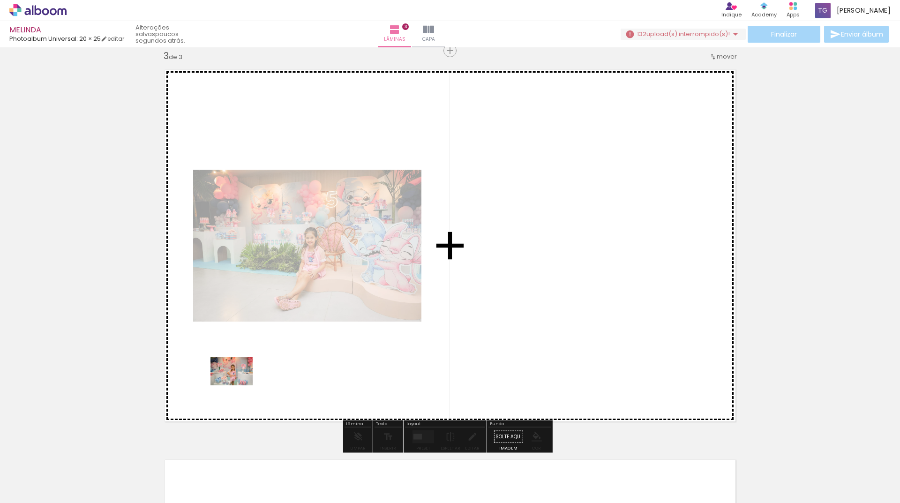
drag, startPoint x: 168, startPoint y: 473, endPoint x: 238, endPoint y: 385, distance: 112.7
click at [238, 385] on quentale-workspace at bounding box center [450, 251] width 900 height 503
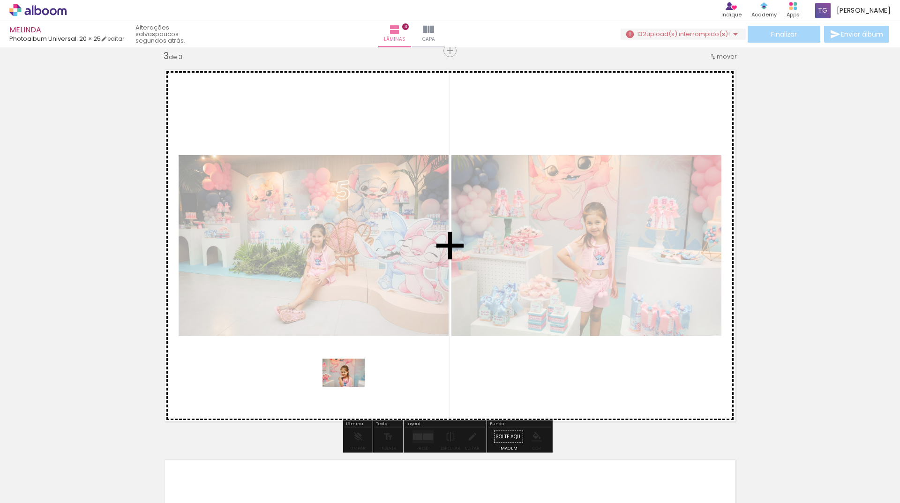
drag, startPoint x: 211, startPoint y: 483, endPoint x: 350, endPoint y: 387, distance: 169.7
click at [350, 387] on quentale-workspace at bounding box center [450, 251] width 900 height 503
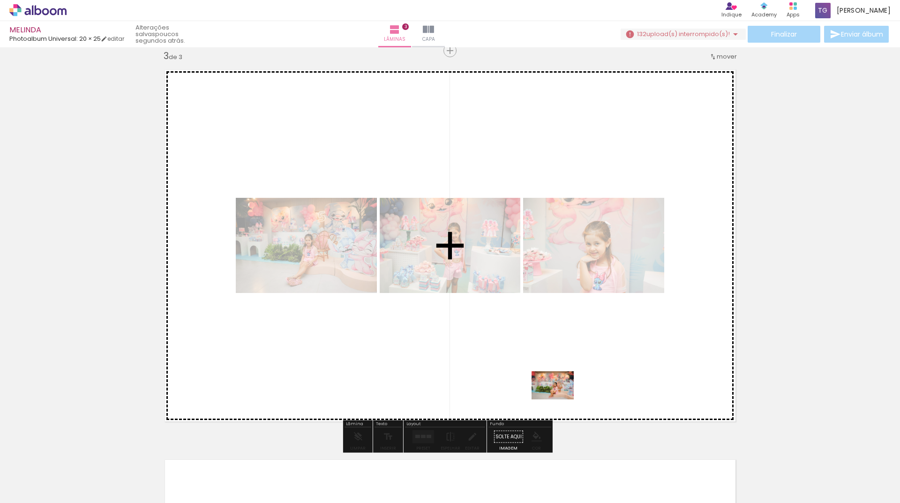
drag, startPoint x: 506, startPoint y: 478, endPoint x: 559, endPoint y: 399, distance: 95.1
click at [559, 399] on quentale-workspace at bounding box center [450, 251] width 900 height 503
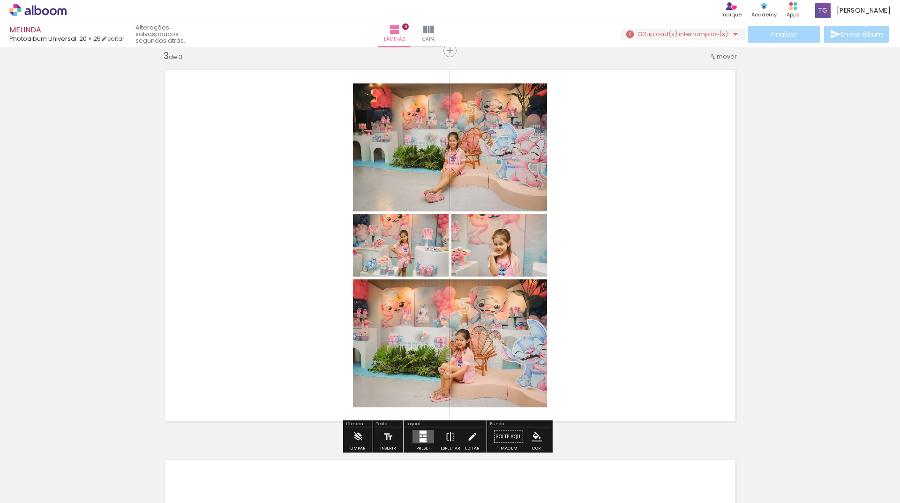
drag, startPoint x: 423, startPoint y: 443, endPoint x: 538, endPoint y: 412, distance: 119.3
click at [423, 442] on div at bounding box center [422, 436] width 25 height 19
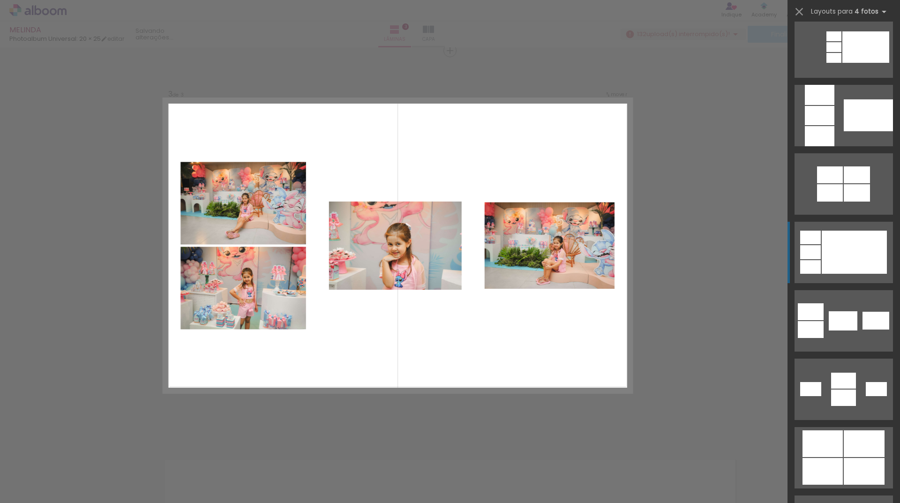
scroll to position [1874, 0]
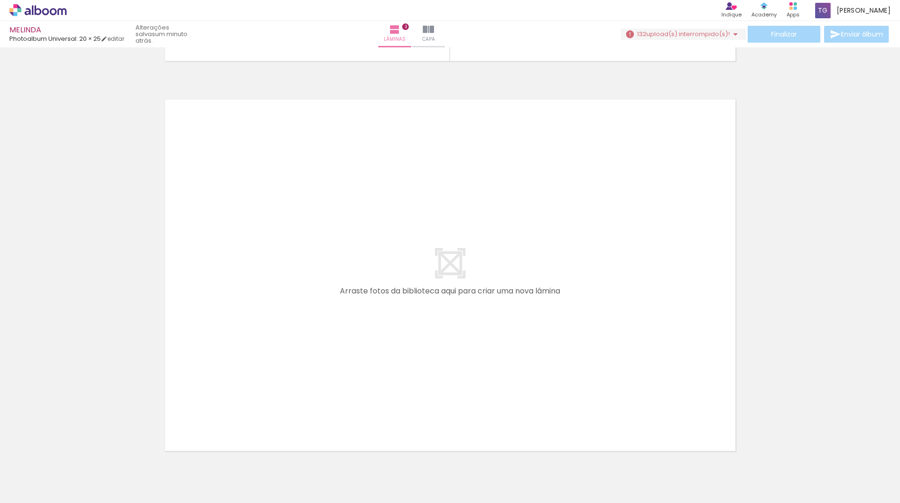
scroll to position [0, 1446]
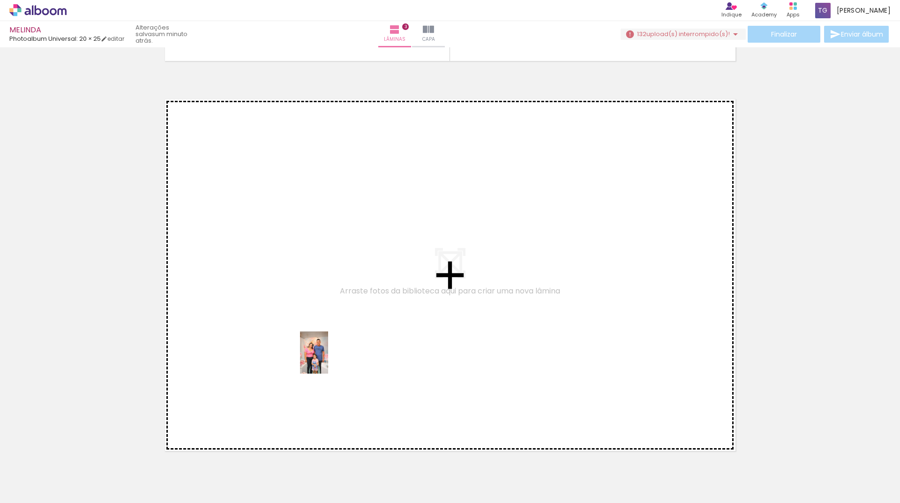
drag, startPoint x: 422, startPoint y: 480, endPoint x: 328, endPoint y: 358, distance: 154.0
click at [328, 358] on quentale-workspace at bounding box center [450, 251] width 900 height 503
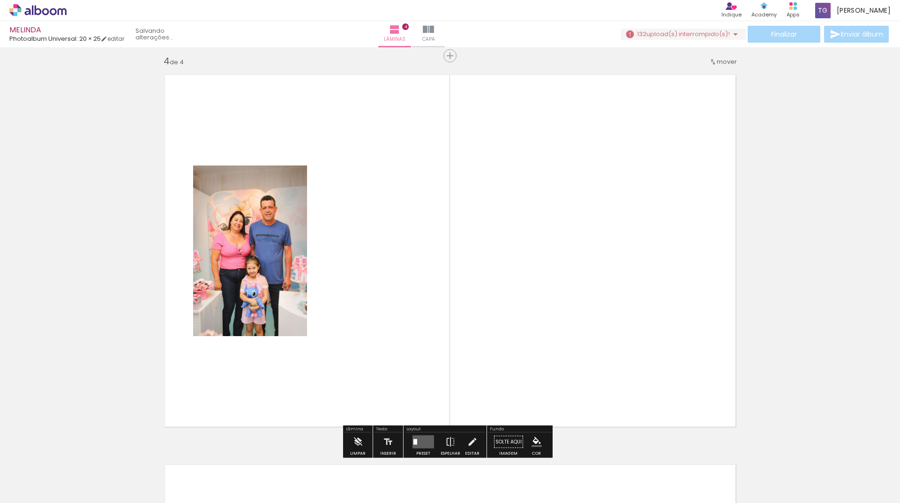
scroll to position [1182, 0]
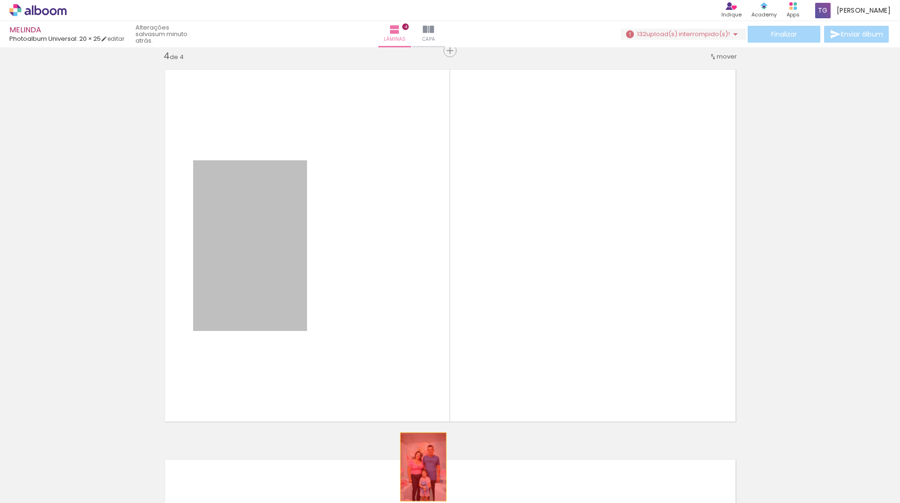
drag, startPoint x: 268, startPoint y: 305, endPoint x: 419, endPoint y: 467, distance: 221.4
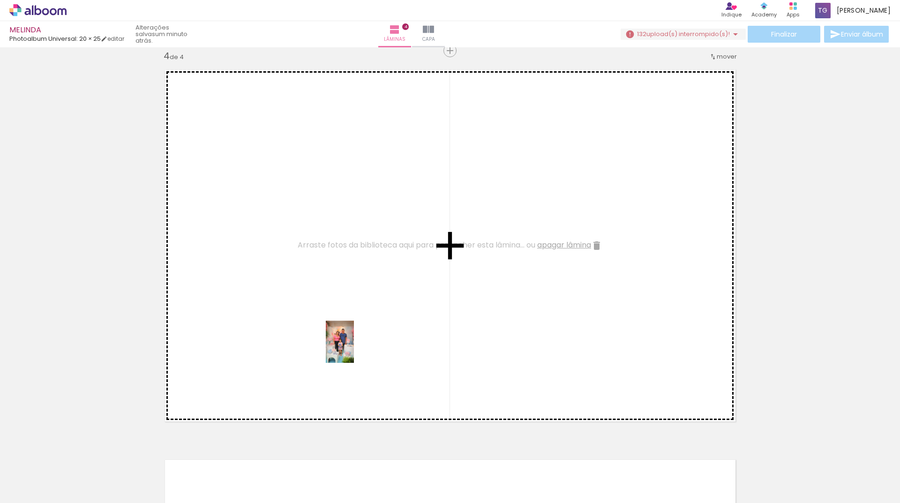
drag, startPoint x: 388, startPoint y: 471, endPoint x: 354, endPoint y: 349, distance: 127.4
click at [354, 349] on quentale-workspace at bounding box center [450, 251] width 900 height 503
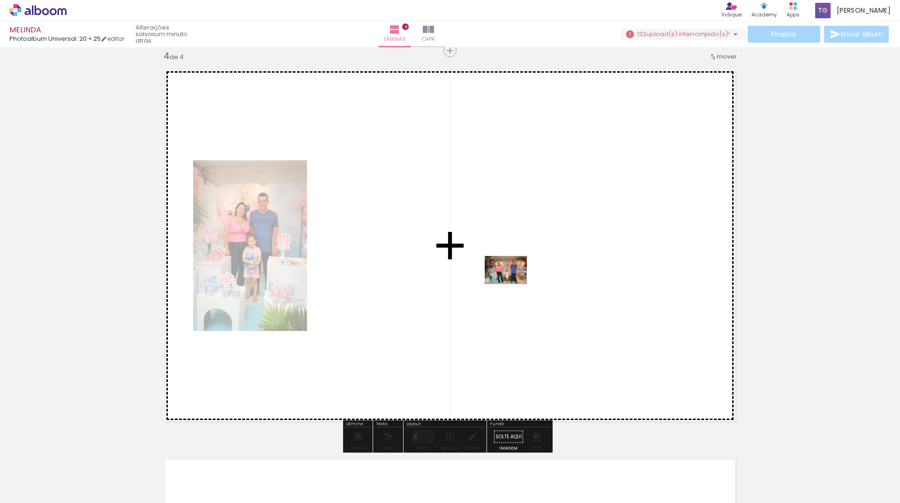
drag, startPoint x: 490, startPoint y: 470, endPoint x: 513, endPoint y: 284, distance: 187.3
click at [513, 284] on quentale-workspace at bounding box center [450, 251] width 900 height 503
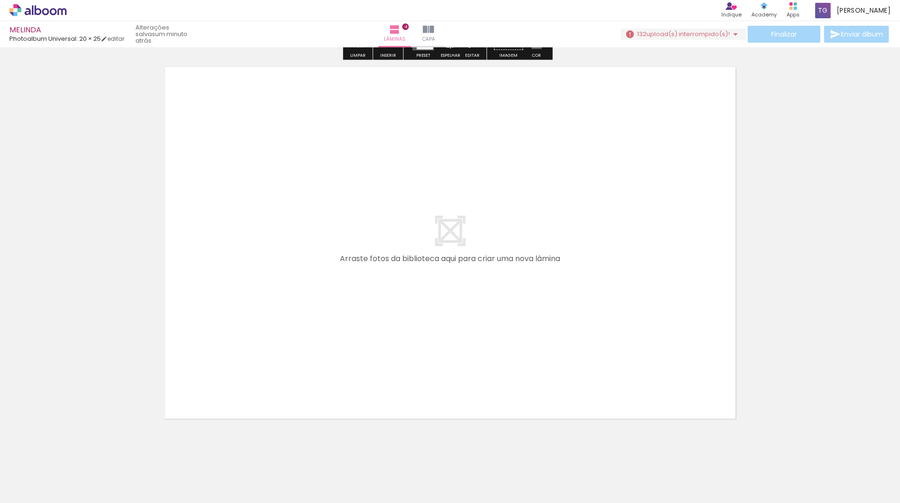
scroll to position [1589, 0]
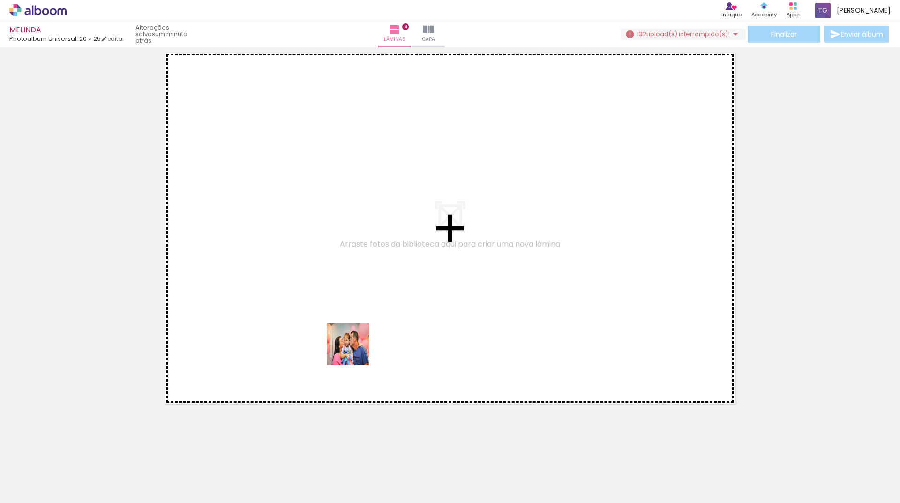
drag, startPoint x: 349, startPoint y: 392, endPoint x: 496, endPoint y: 449, distance: 157.4
click at [357, 344] on quentale-workspace at bounding box center [450, 251] width 900 height 503
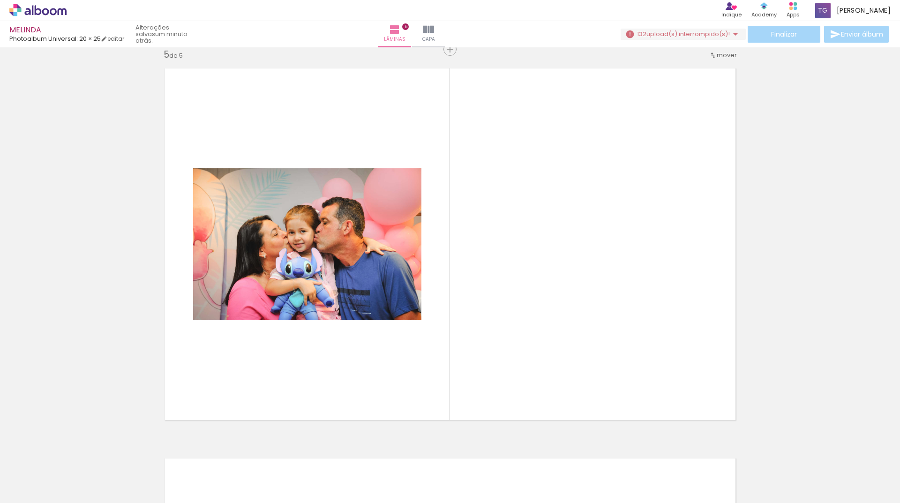
scroll to position [1571, 0]
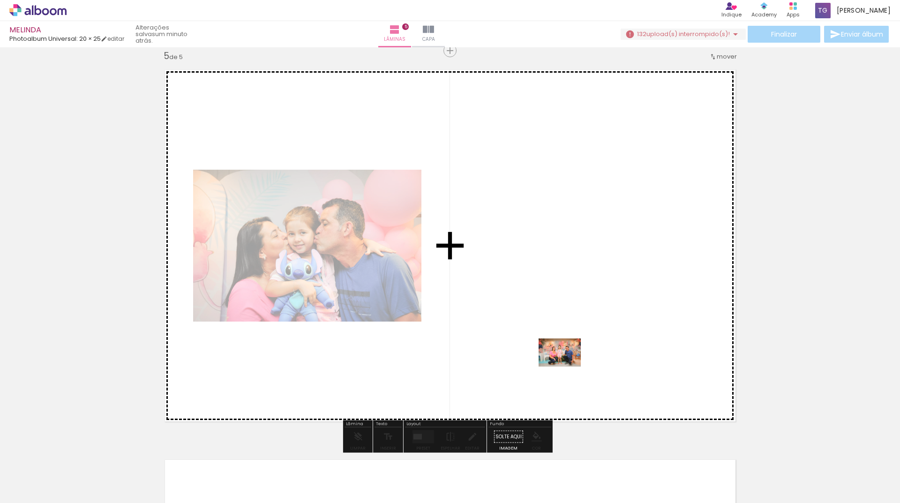
drag, startPoint x: 552, startPoint y: 473, endPoint x: 566, endPoint y: 365, distance: 109.2
click at [566, 365] on quentale-workspace at bounding box center [450, 251] width 900 height 503
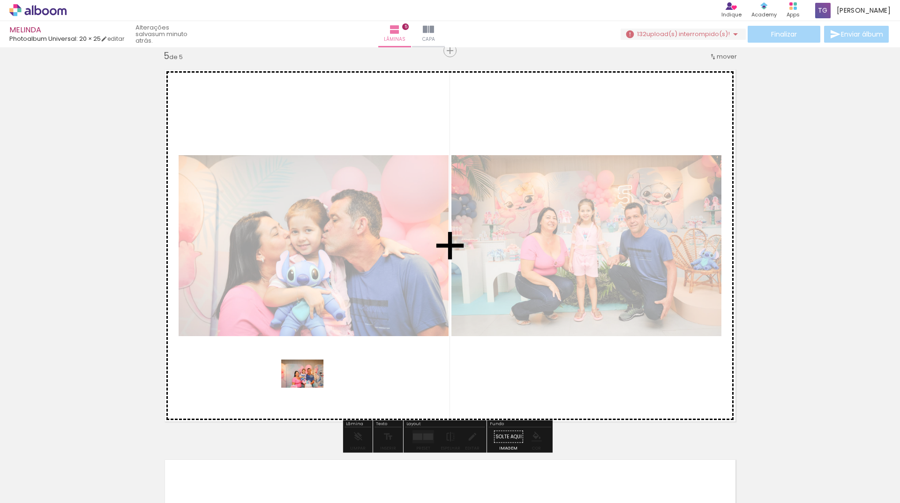
drag, startPoint x: 285, startPoint y: 475, endPoint x: 309, endPoint y: 387, distance: 90.8
click at [309, 387] on quentale-workspace at bounding box center [450, 251] width 900 height 503
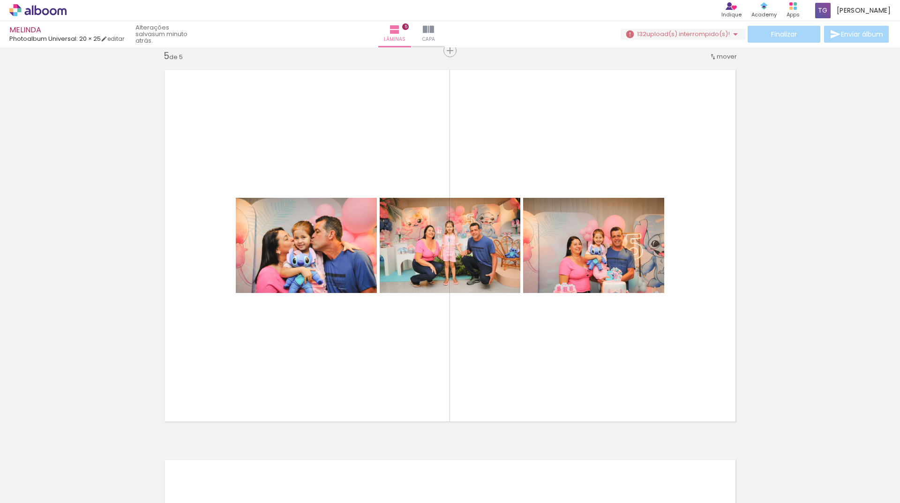
scroll to position [0, 1518]
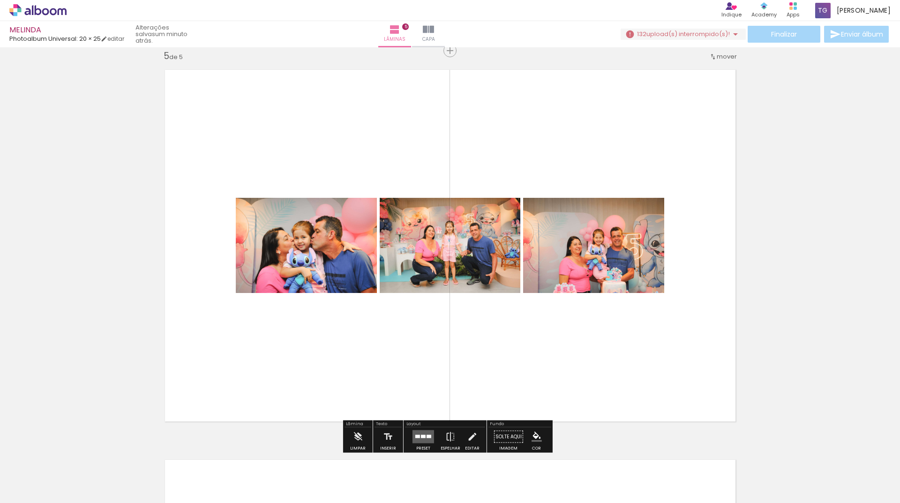
click at [423, 440] on quentale-layouter at bounding box center [423, 436] width 22 height 13
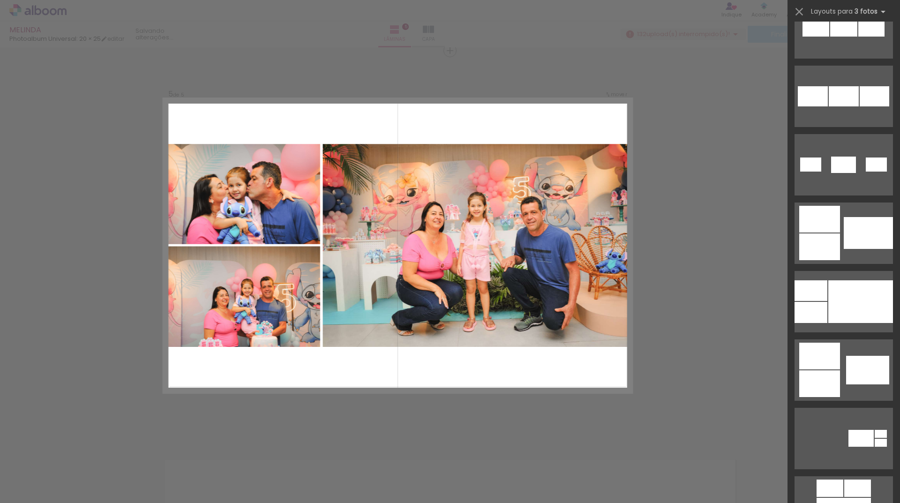
scroll to position [656, 0]
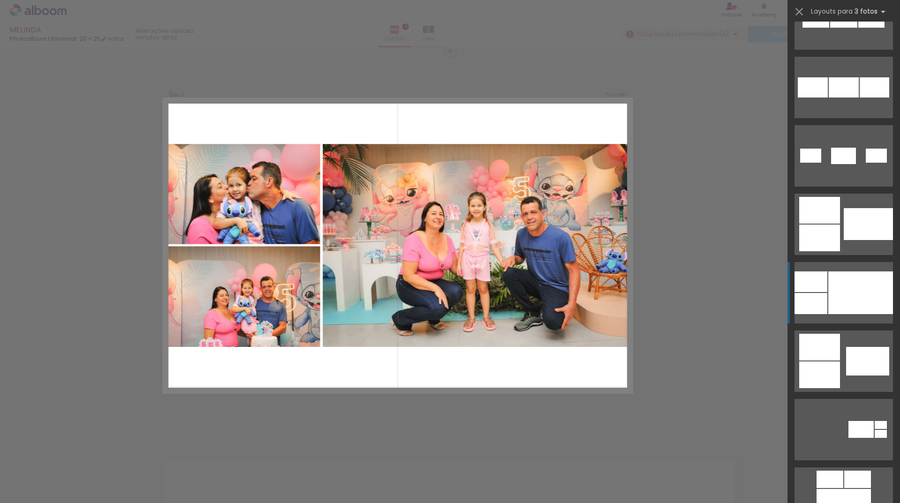
click at [854, 311] on div at bounding box center [860, 292] width 65 height 43
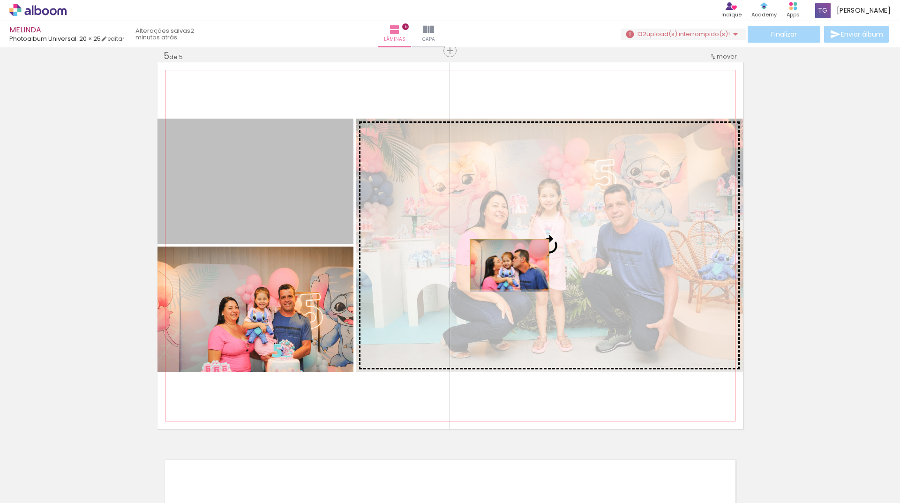
drag, startPoint x: 311, startPoint y: 215, endPoint x: 506, endPoint y: 264, distance: 201.5
click at [0, 0] on slot at bounding box center [0, 0] width 0 height 0
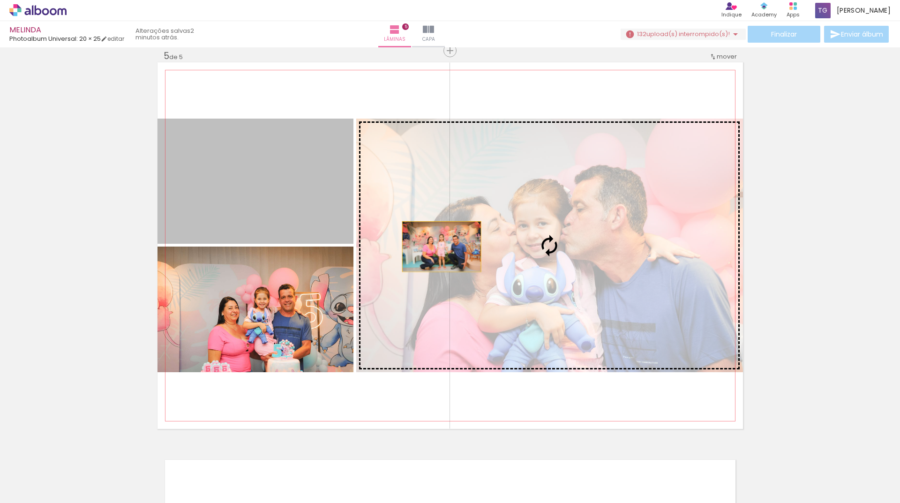
drag, startPoint x: 312, startPoint y: 221, endPoint x: 448, endPoint y: 248, distance: 138.2
click at [0, 0] on slot at bounding box center [0, 0] width 0 height 0
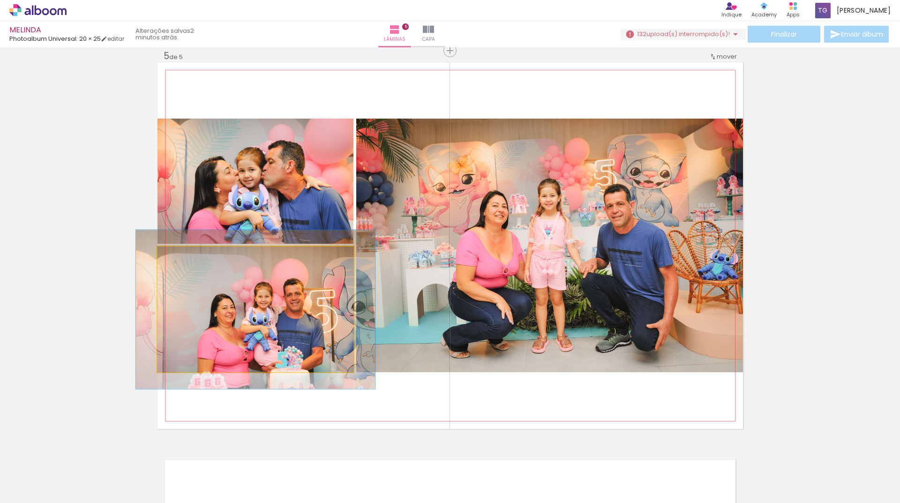
drag, startPoint x: 177, startPoint y: 259, endPoint x: 226, endPoint y: 288, distance: 57.1
click at [186, 260] on div at bounding box center [186, 256] width 8 height 8
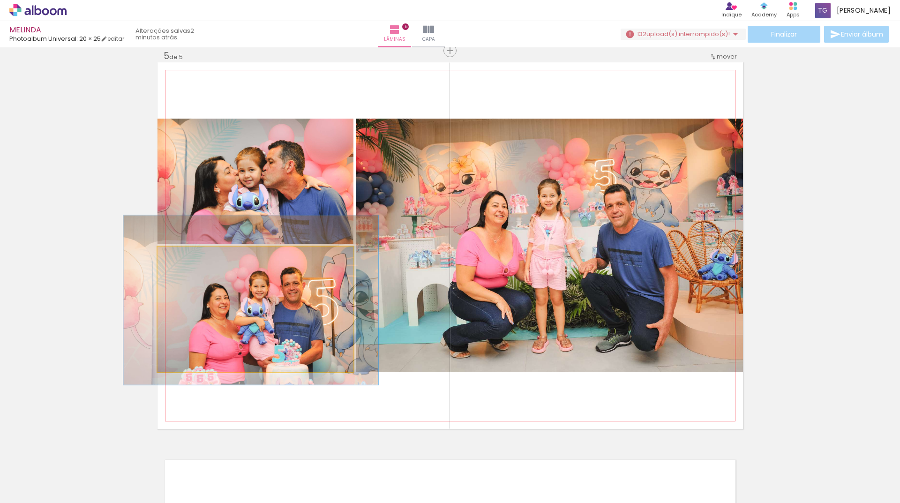
drag, startPoint x: 254, startPoint y: 305, endPoint x: 249, endPoint y: 296, distance: 10.5
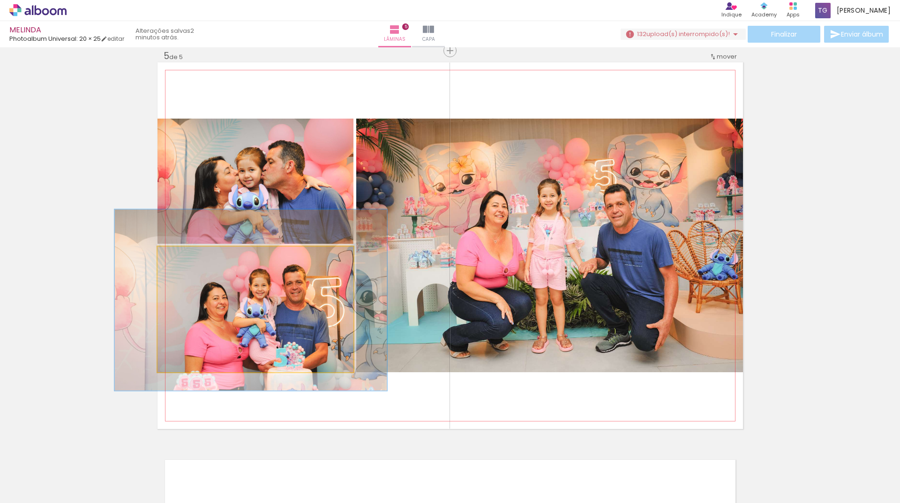
type paper-slider "139"
click at [193, 260] on div at bounding box center [193, 256] width 15 height 15
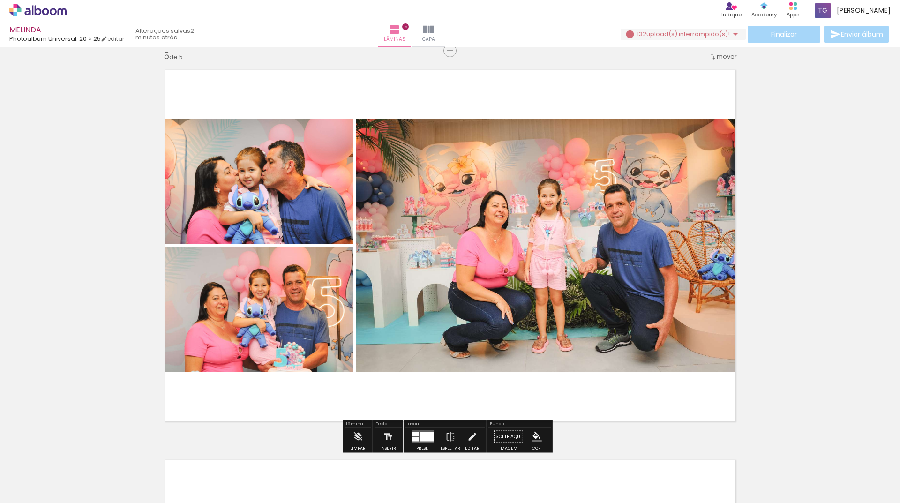
click at [267, 398] on quentale-layouter at bounding box center [449, 245] width 585 height 366
click at [347, 400] on quentale-layouter at bounding box center [449, 245] width 585 height 366
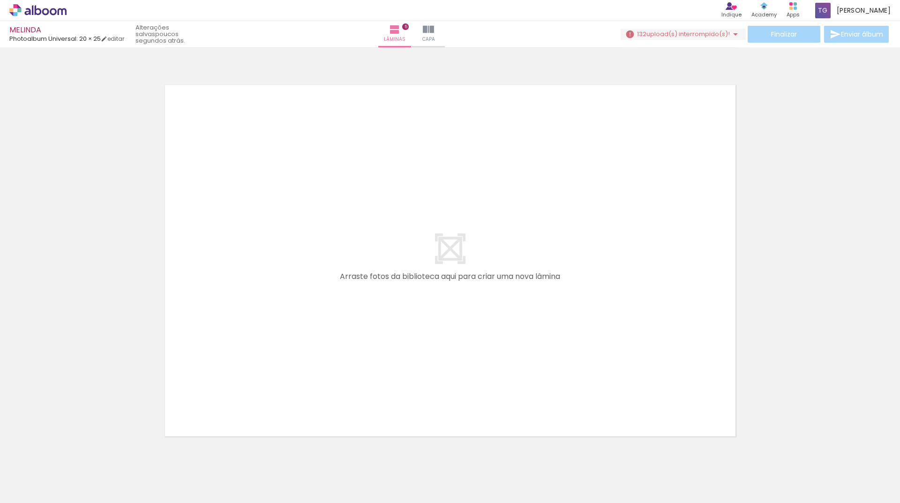
scroll to position [0, 3921]
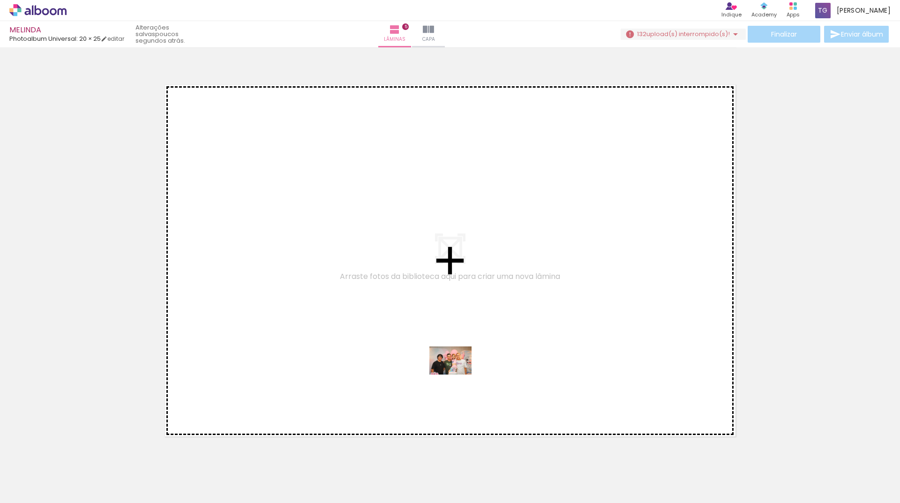
drag, startPoint x: 533, startPoint y: 475, endPoint x: 457, endPoint y: 374, distance: 125.5
click at [457, 374] on quentale-workspace at bounding box center [450, 251] width 900 height 503
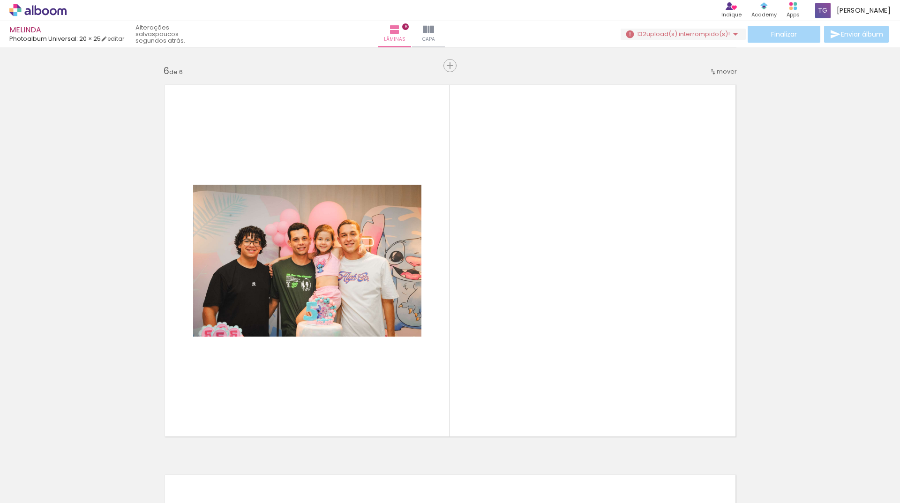
scroll to position [1961, 0]
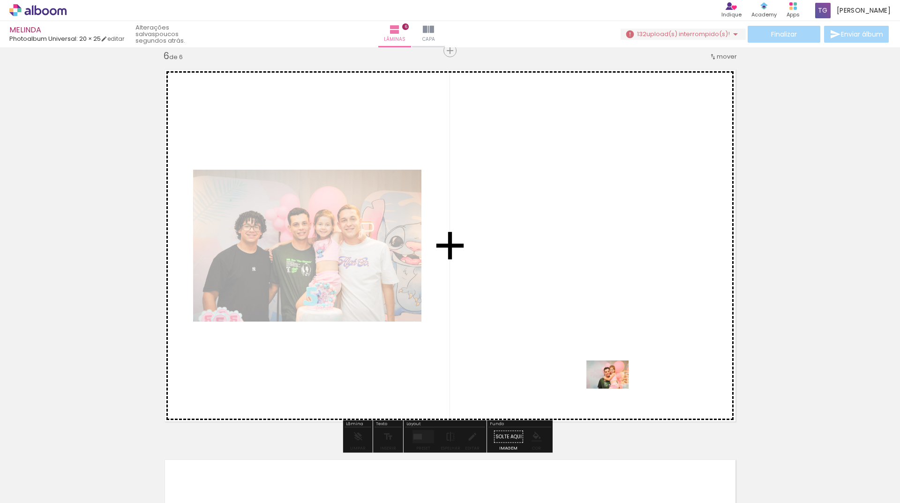
drag, startPoint x: 594, startPoint y: 454, endPoint x: 614, endPoint y: 388, distance: 68.8
click at [614, 388] on quentale-workspace at bounding box center [450, 251] width 900 height 503
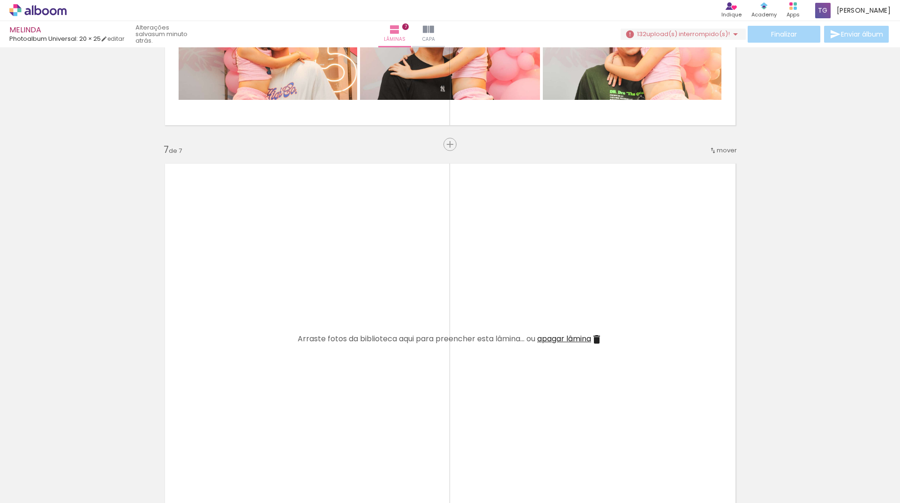
scroll to position [0, 1874]
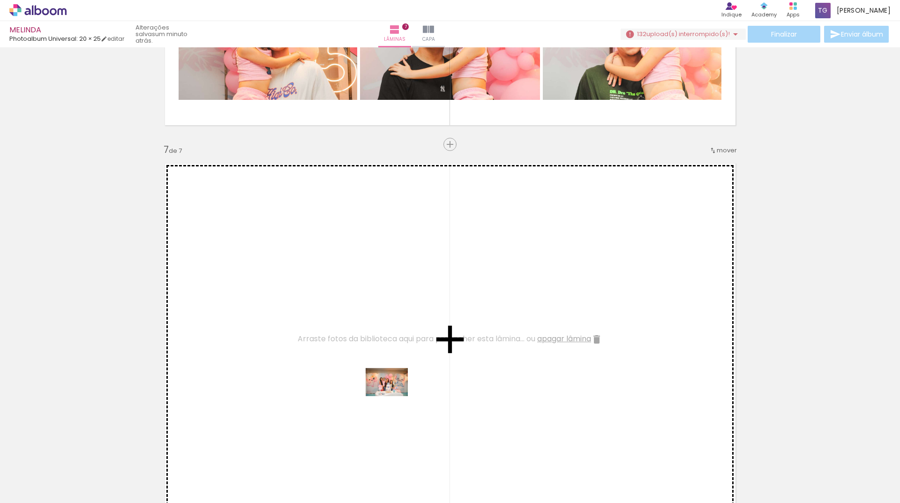
drag, startPoint x: 435, startPoint y: 477, endPoint x: 393, endPoint y: 392, distance: 95.3
click at [393, 392] on quentale-workspace at bounding box center [450, 251] width 900 height 503
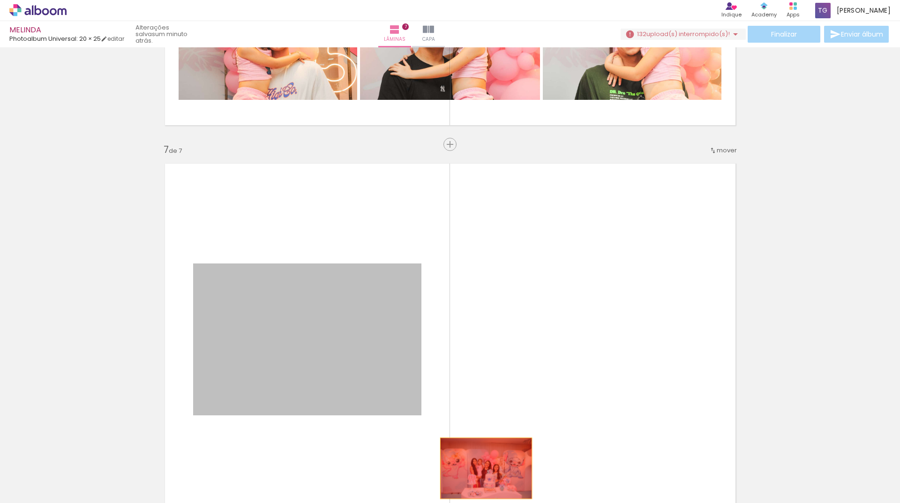
drag, startPoint x: 367, startPoint y: 365, endPoint x: 416, endPoint y: 469, distance: 114.9
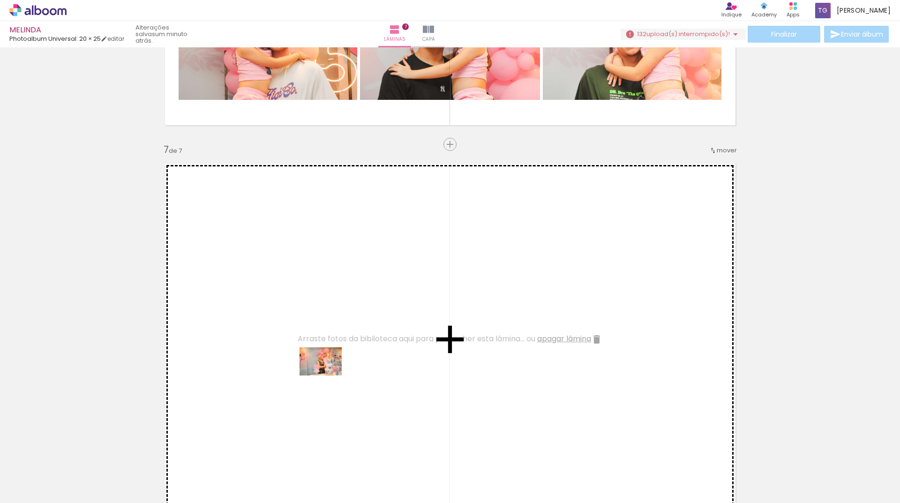
drag, startPoint x: 376, startPoint y: 475, endPoint x: 327, endPoint y: 375, distance: 110.4
click at [327, 375] on quentale-workspace at bounding box center [450, 251] width 900 height 503
